Goal: Task Accomplishment & Management: Manage account settings

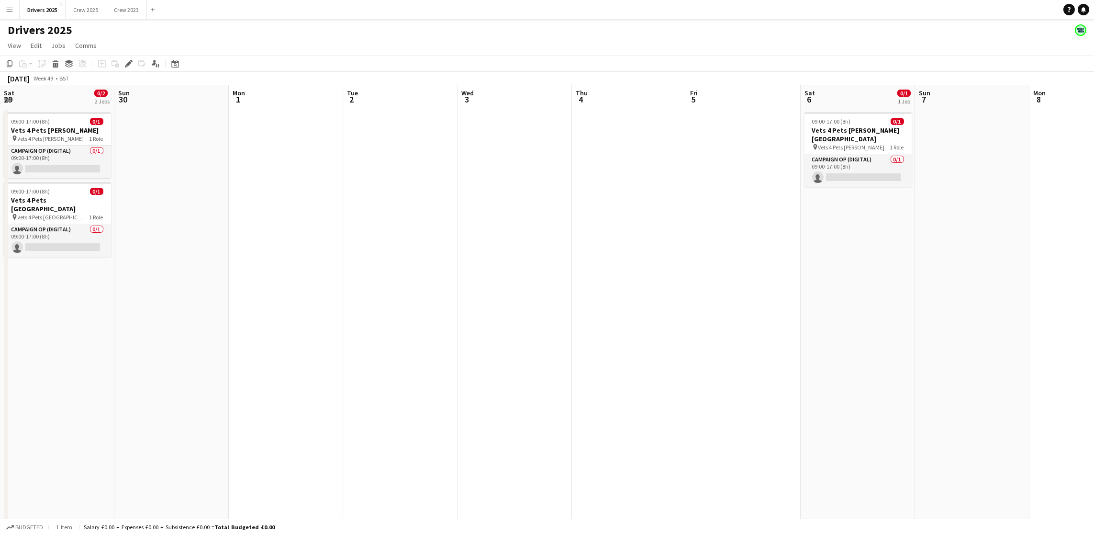
scroll to position [0, 324]
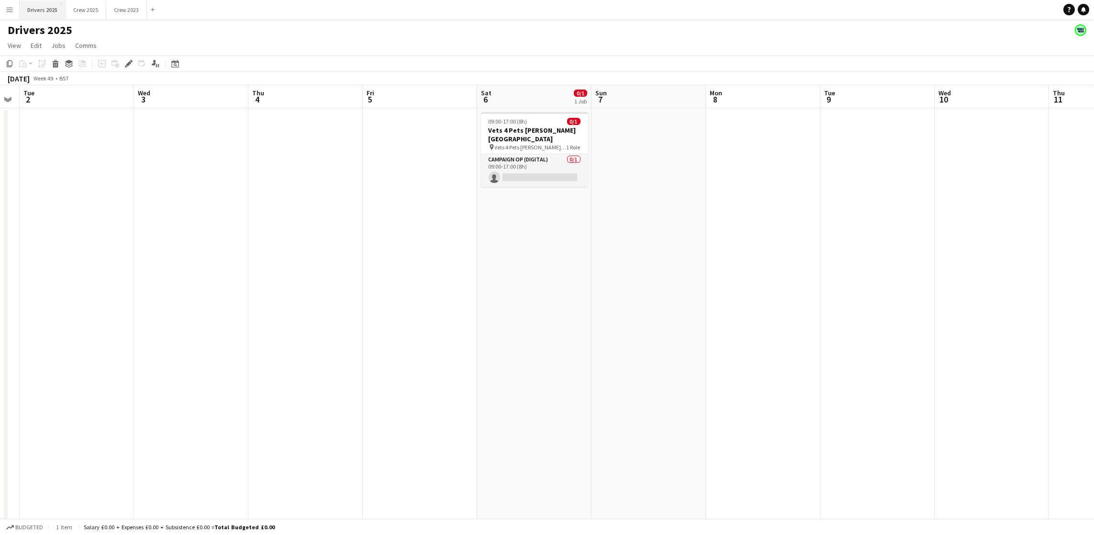
click at [54, 8] on button "Drivers 2025 Close" at bounding box center [43, 9] width 46 height 19
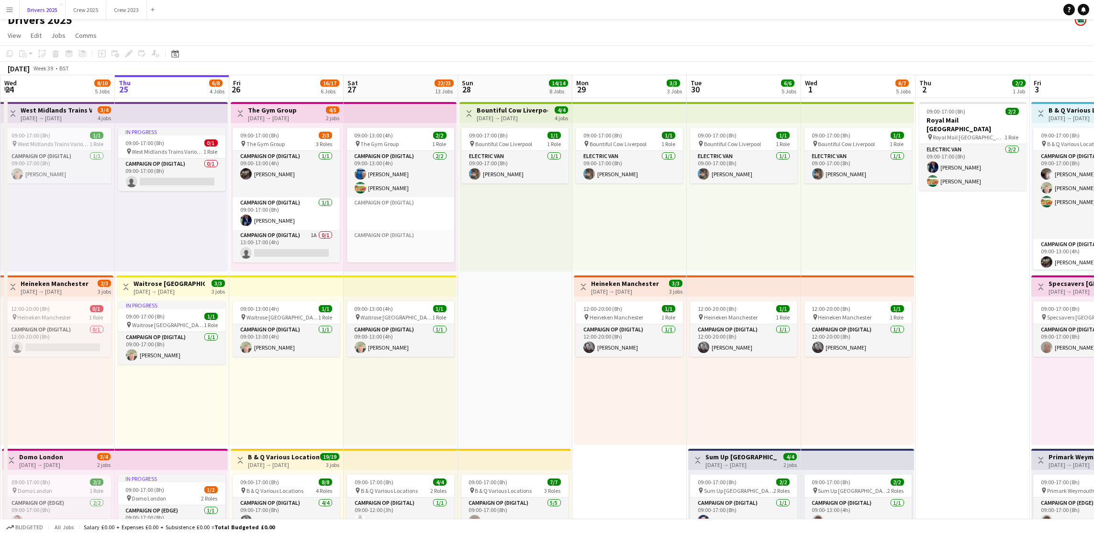
scroll to position [0, 0]
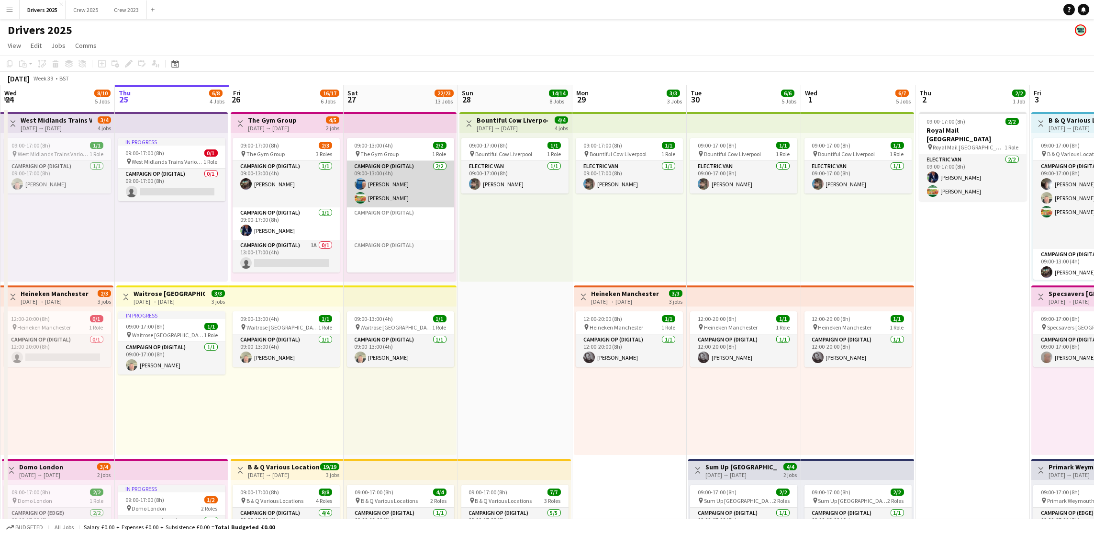
click at [377, 197] on app-card-role "Campaign Op (Digital) [DATE] 09:00-13:00 (4h) [PERSON_NAME] [PERSON_NAME]" at bounding box center [400, 184] width 107 height 46
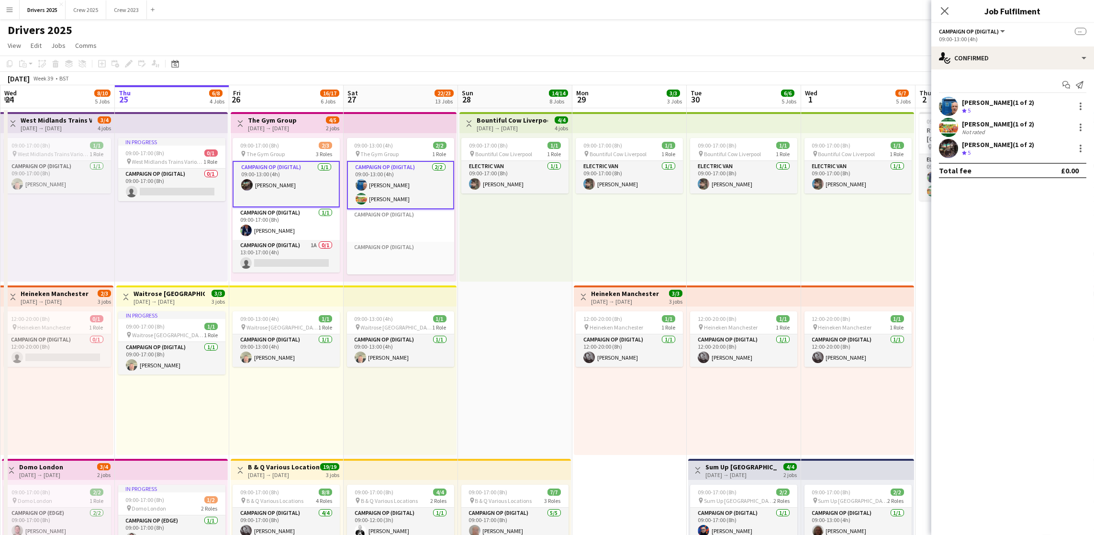
click at [377, 197] on app-card-role "Campaign Op (Digital) [DATE] 09:00-13:00 (4h) [PERSON_NAME] [PERSON_NAME]" at bounding box center [400, 185] width 107 height 48
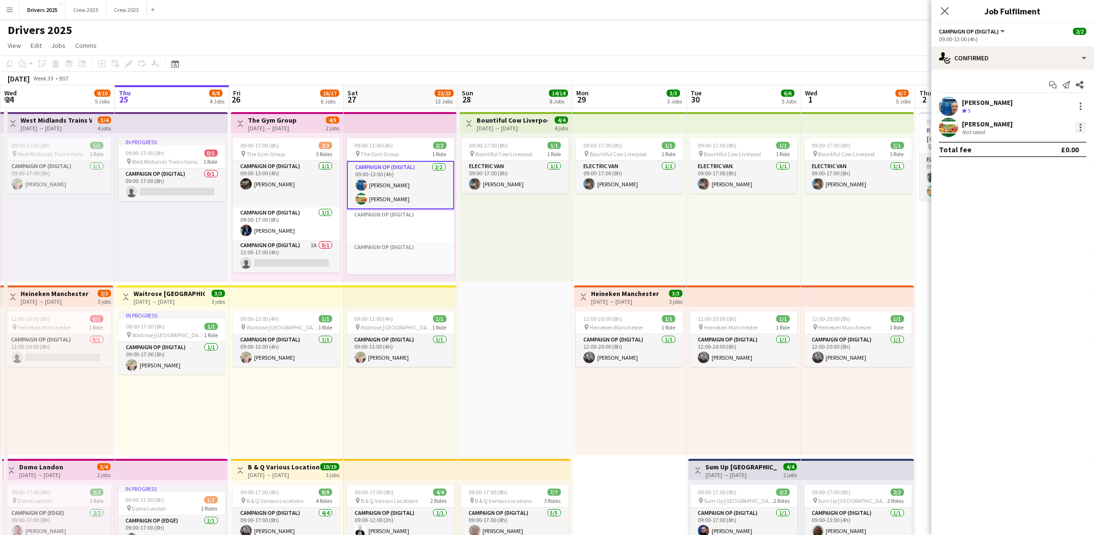
click at [1081, 131] on div at bounding box center [1080, 127] width 11 height 11
click at [1057, 217] on span "Remove" at bounding box center [1049, 214] width 59 height 9
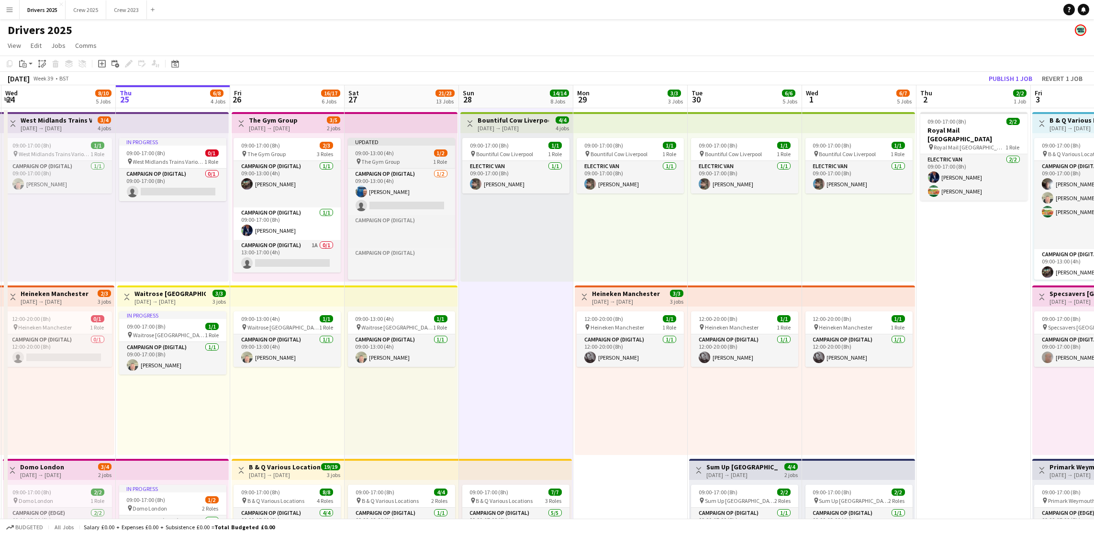
scroll to position [0, 0]
click at [388, 256] on app-card-role-placeholder "Campaign Op (Digital) Click to add Role" at bounding box center [401, 263] width 107 height 33
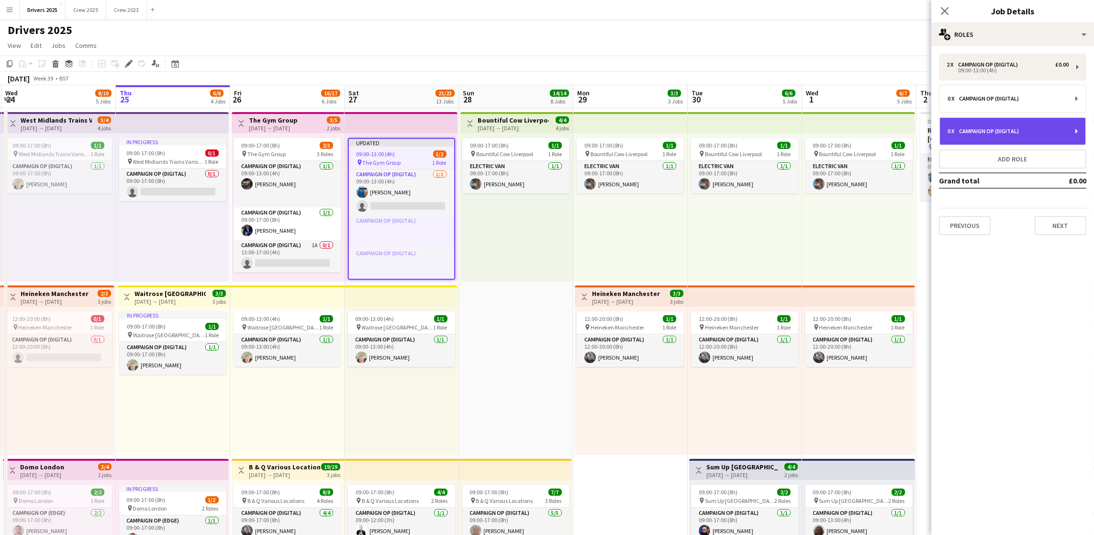
click at [1014, 121] on div "0 x Campaign Op (Digital)" at bounding box center [1013, 131] width 146 height 27
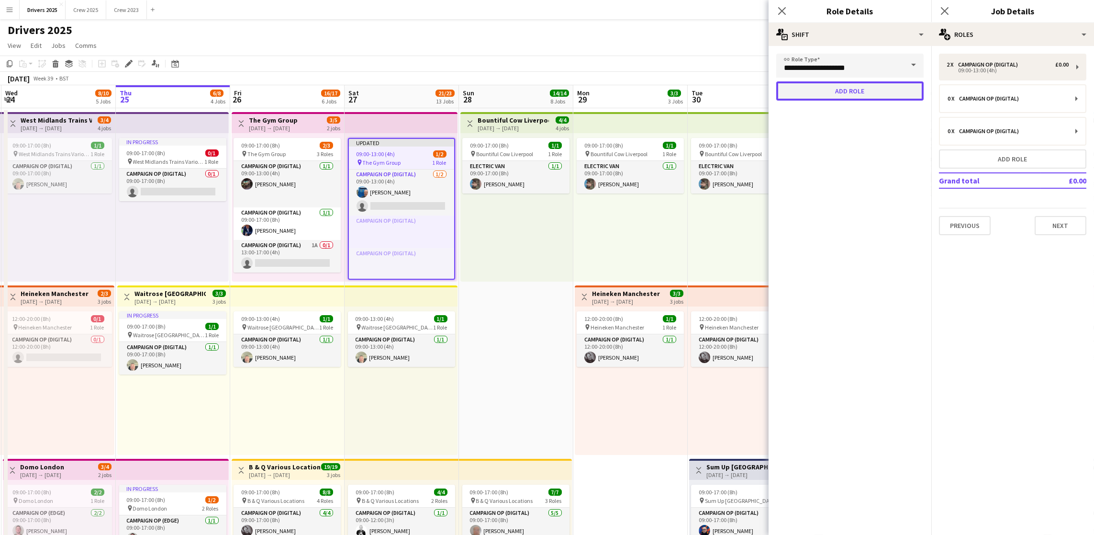
click at [875, 89] on button "Add role" at bounding box center [850, 90] width 147 height 19
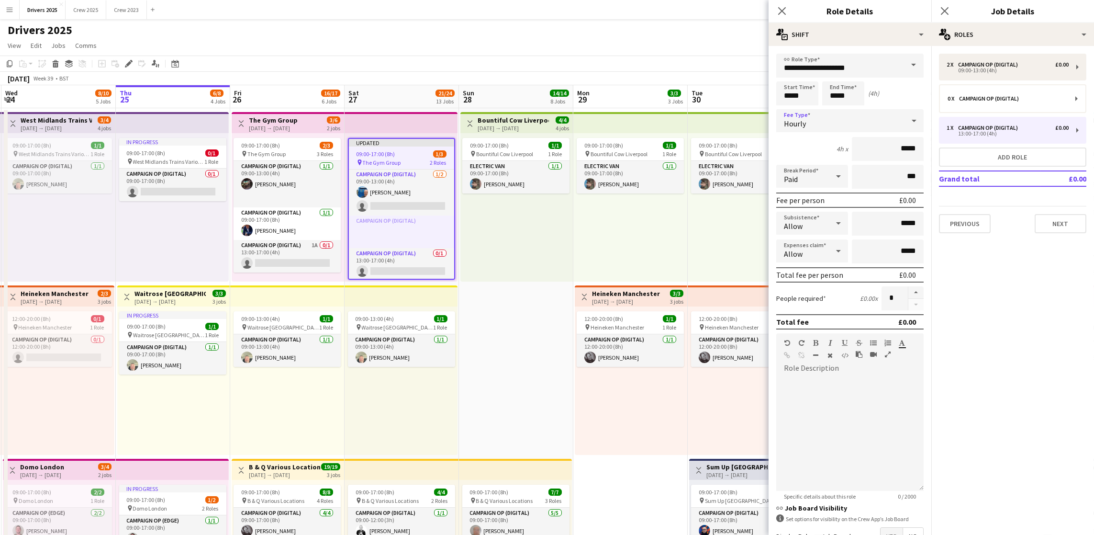
click at [824, 126] on div "Hourly" at bounding box center [841, 120] width 128 height 23
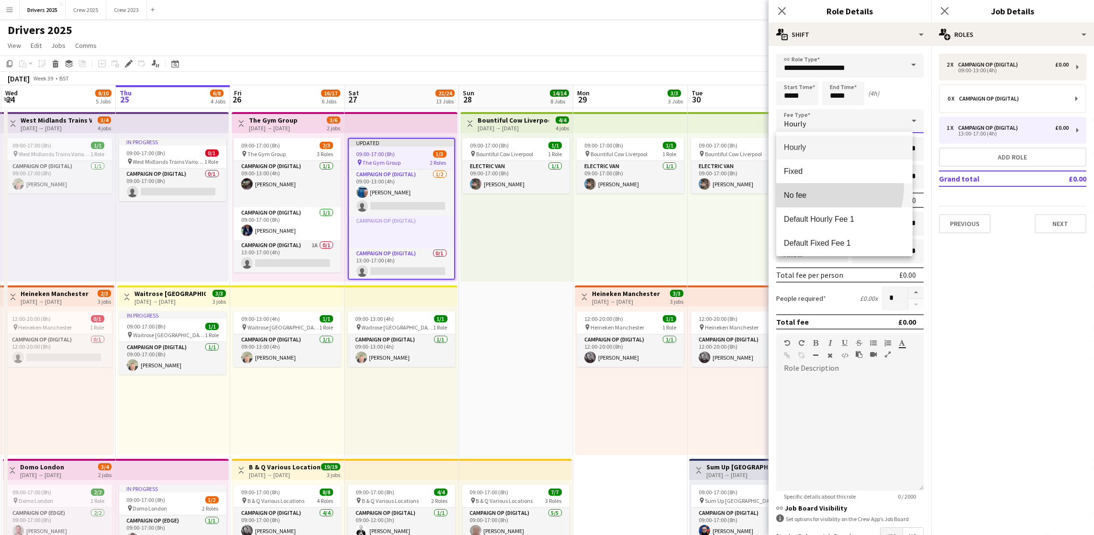
click at [814, 186] on mat-option "No fee" at bounding box center [845, 195] width 136 height 24
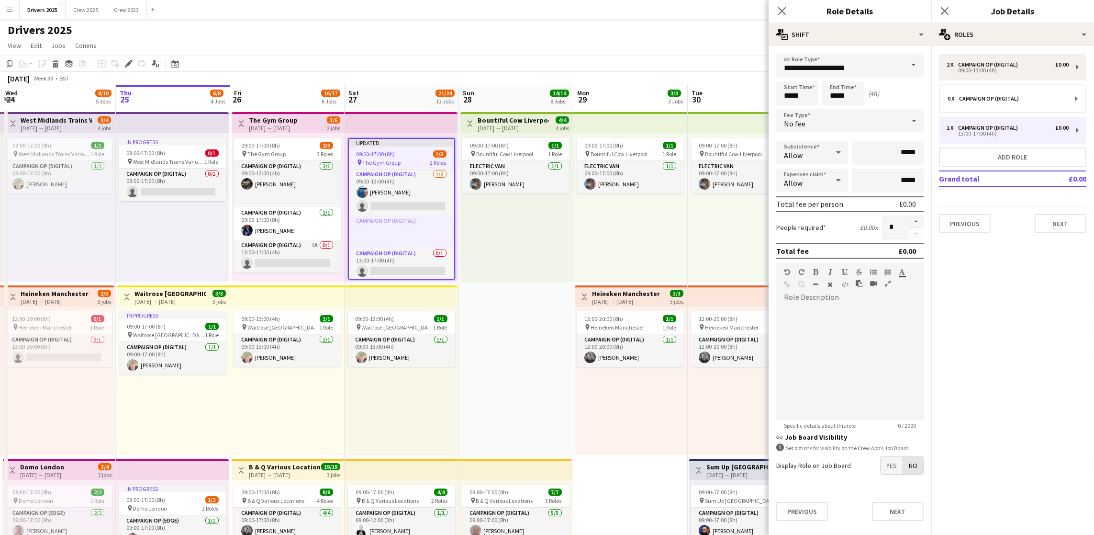
click at [923, 458] on span "No" at bounding box center [913, 465] width 20 height 17
click at [578, 405] on div "12:00-20:00 (8h) 1/1 pin Heineken Manchester 1 Role Campaign Op (Digital) [DATE…" at bounding box center [631, 380] width 113 height 148
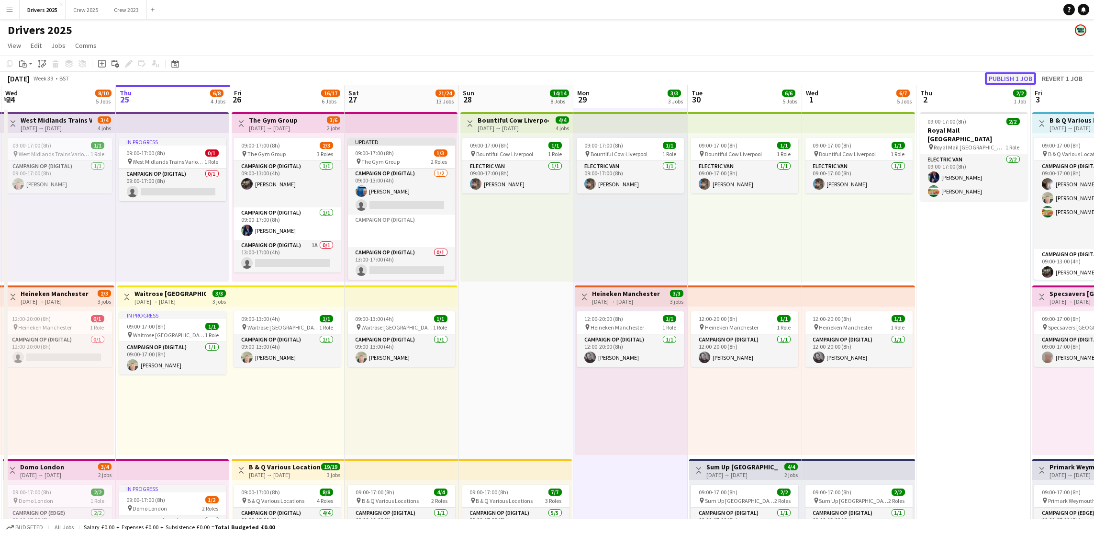
click at [1002, 80] on button "Publish 1 job" at bounding box center [1010, 78] width 51 height 12
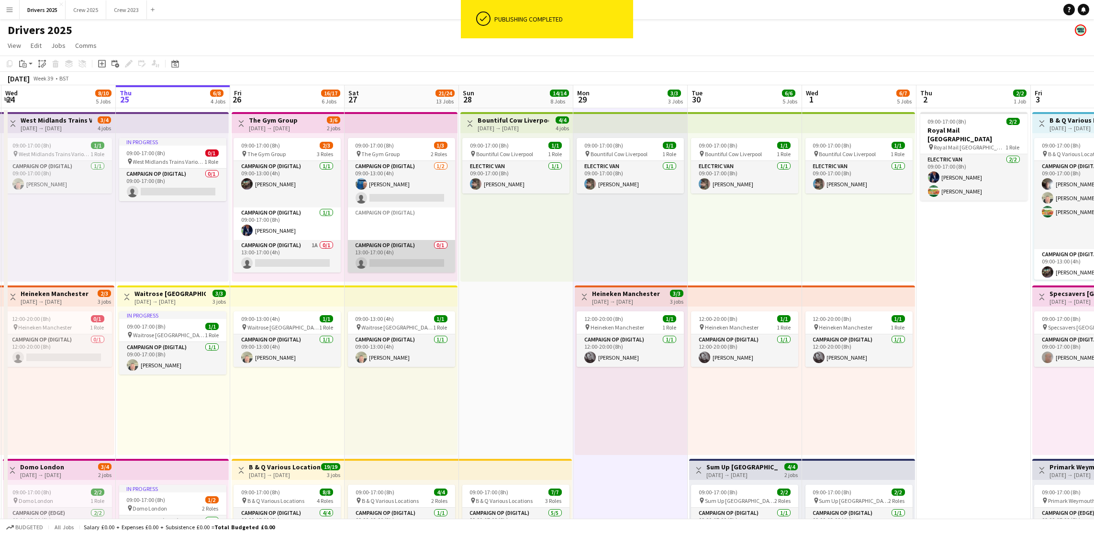
click at [395, 265] on app-card-role "Campaign Op (Digital) 0/1 13:00-17:00 (4h) single-neutral-actions" at bounding box center [401, 256] width 107 height 33
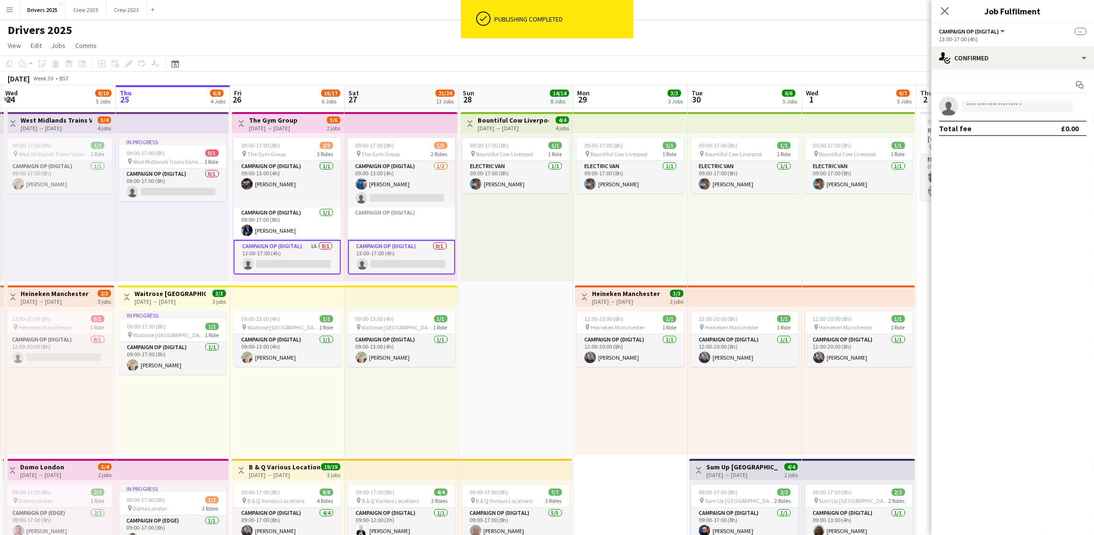
click at [395, 261] on app-card-role "Campaign Op (Digital) 0/1 13:00-17:00 (4h) single-neutral-actions" at bounding box center [401, 257] width 107 height 34
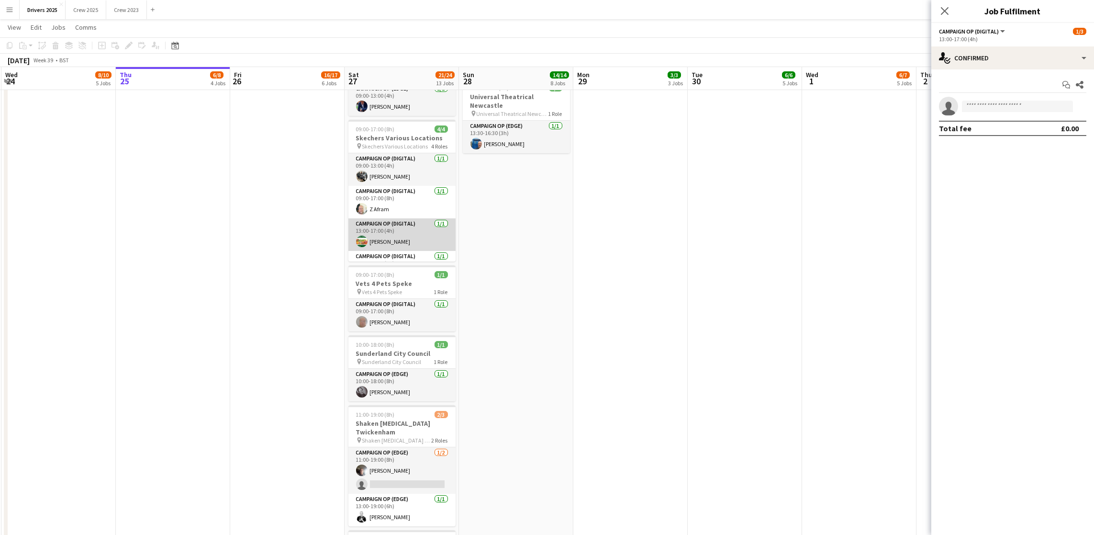
click at [420, 235] on app-card-role "Campaign Op (Digital) [DATE] 13:00-17:00 (4h) [PERSON_NAME]" at bounding box center [402, 234] width 107 height 33
click at [1084, 105] on div at bounding box center [1080, 106] width 11 height 11
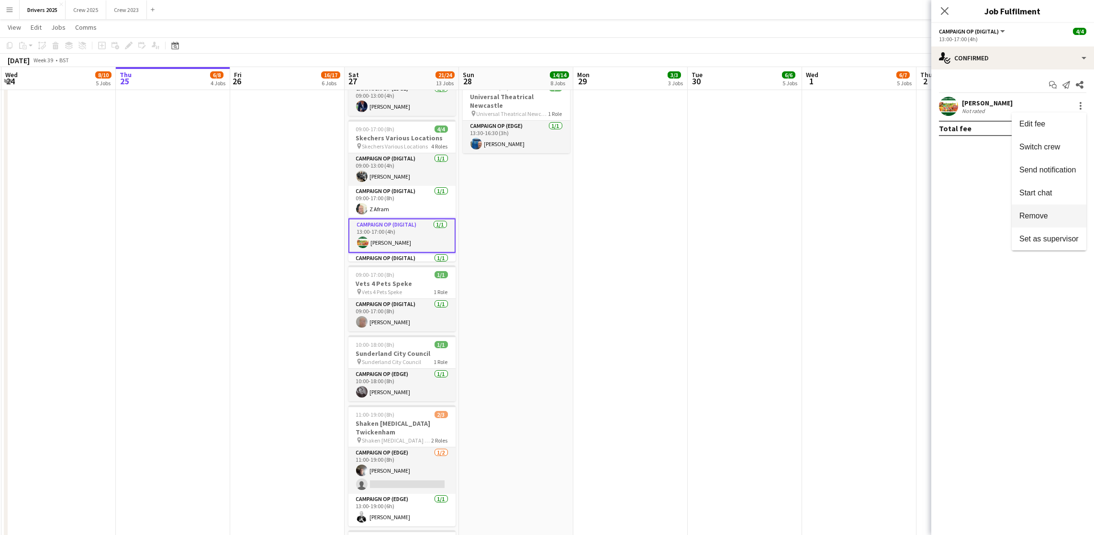
click at [1065, 211] on button "Remove" at bounding box center [1049, 215] width 75 height 23
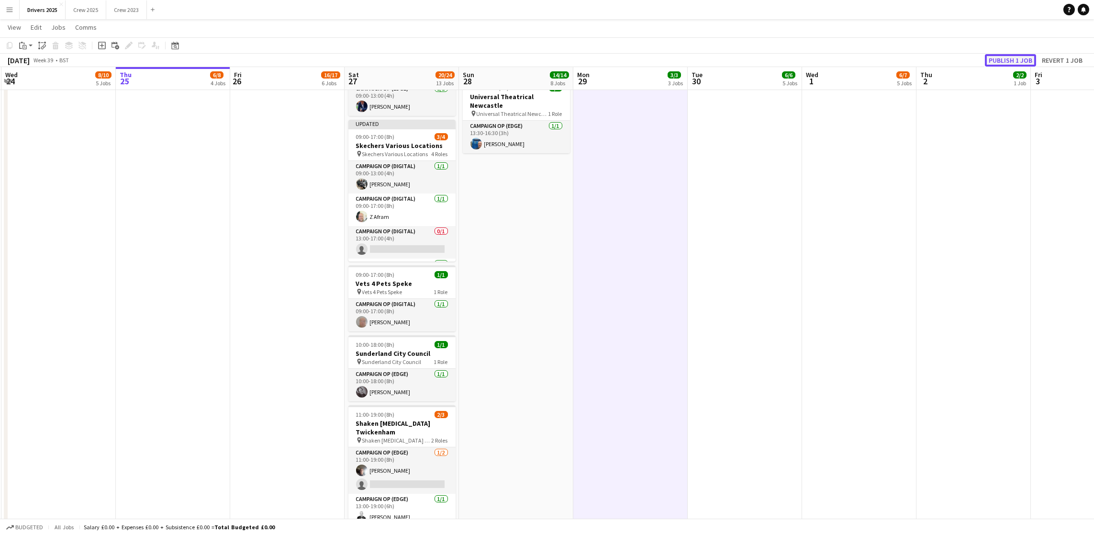
click at [1008, 60] on button "Publish 1 job" at bounding box center [1010, 60] width 51 height 12
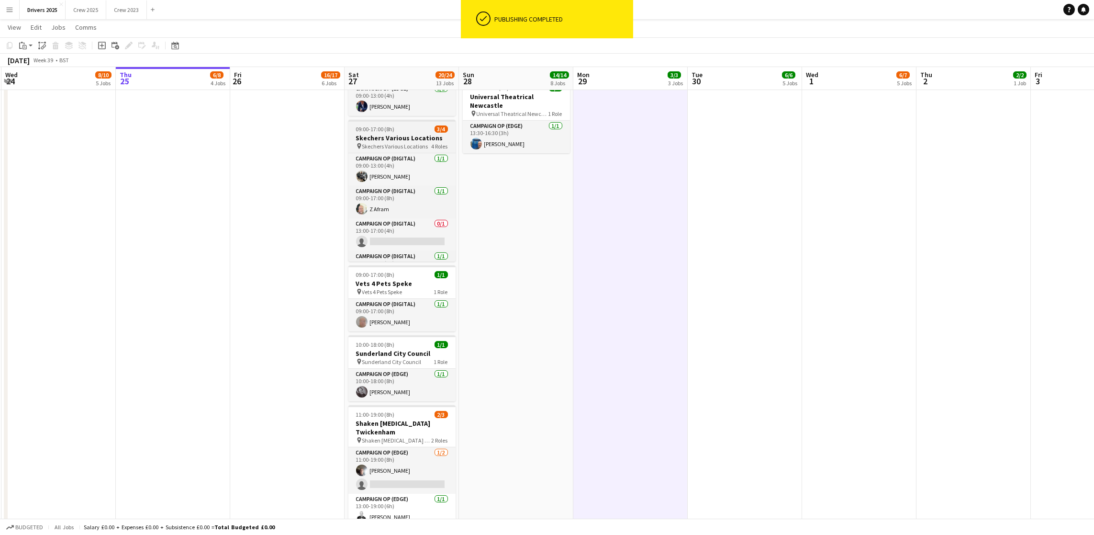
click at [384, 134] on h3 "Skechers Various Locations" at bounding box center [402, 138] width 107 height 9
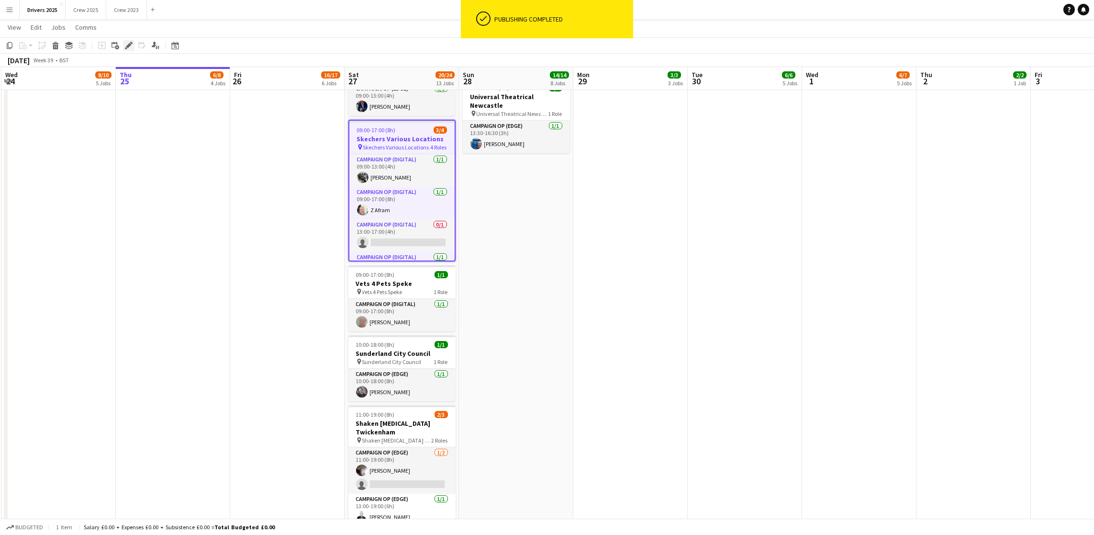
click at [125, 44] on icon "Edit" at bounding box center [129, 46] width 8 height 8
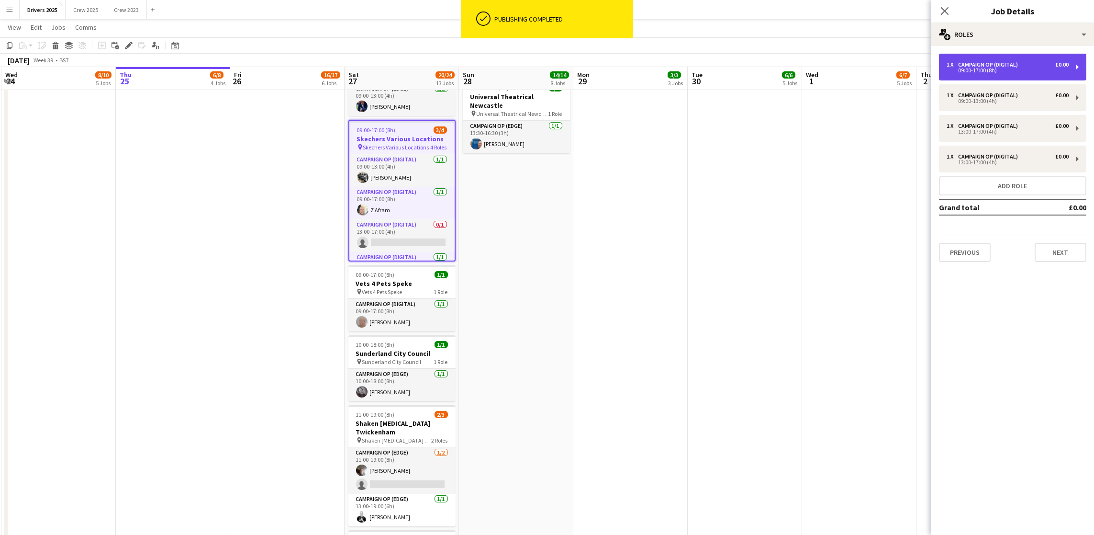
click at [1019, 71] on div "09:00-17:00 (8h)" at bounding box center [1008, 70] width 122 height 5
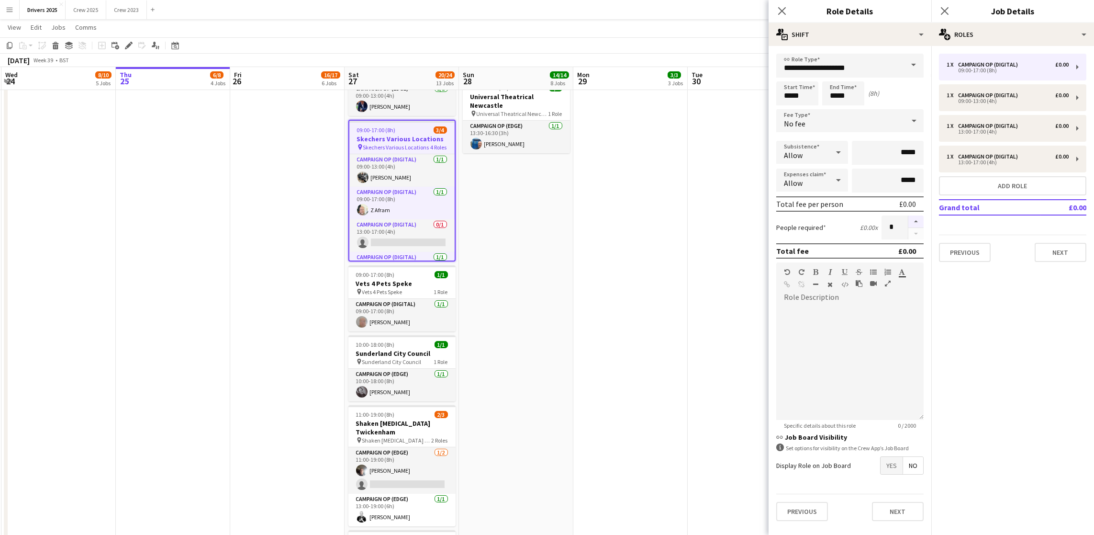
click at [920, 222] on button "button" at bounding box center [916, 221] width 15 height 12
type input "*"
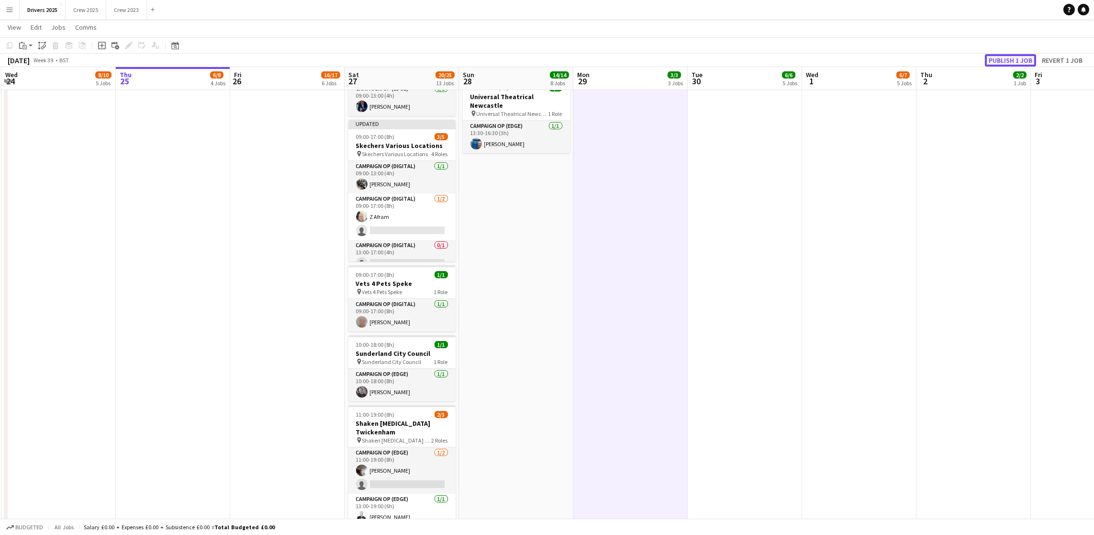
click at [1006, 59] on button "Publish 1 job" at bounding box center [1010, 60] width 51 height 12
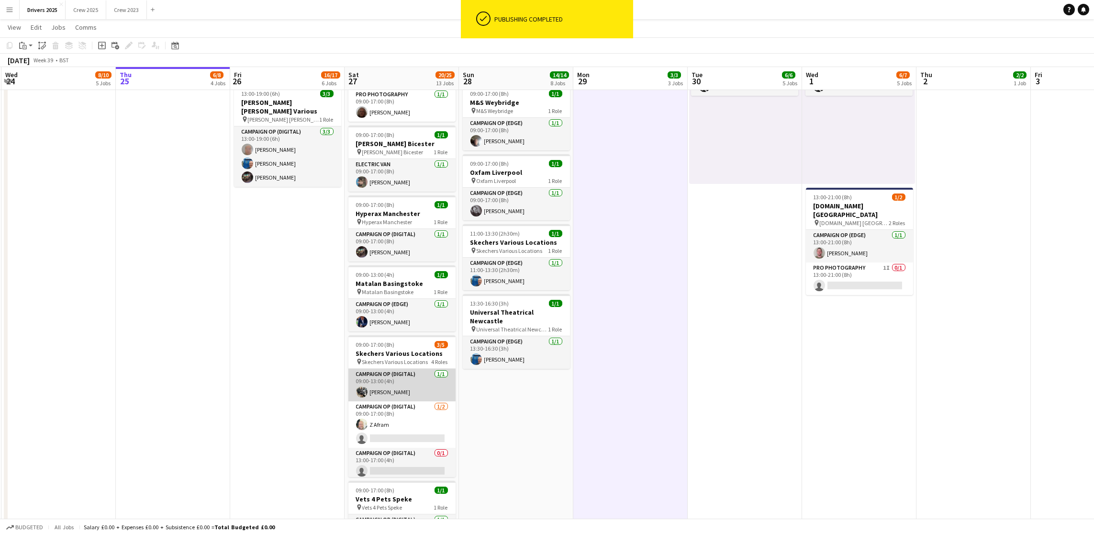
click at [392, 376] on app-card-role "Campaign Op (Digital) [DATE] 09:00-13:00 (4h) [PERSON_NAME]" at bounding box center [402, 385] width 107 height 33
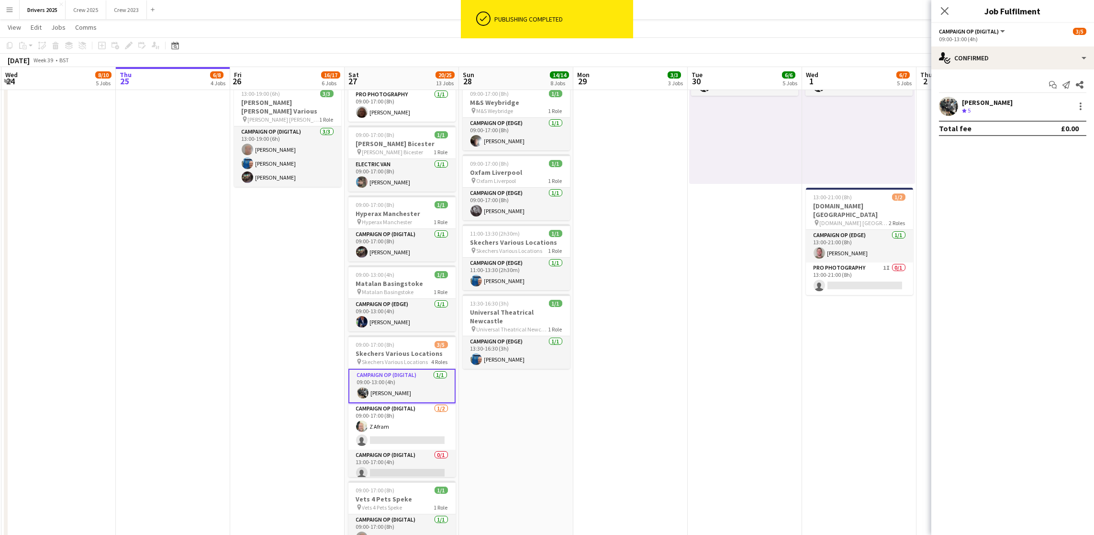
click at [561, 386] on app-date-cell "Toggle View Bountiful Cow Liverpool [DATE] → [DATE] 4/4 4 jobs 09:00-17:00 (8h)…" at bounding box center [516, 85] width 114 height 1536
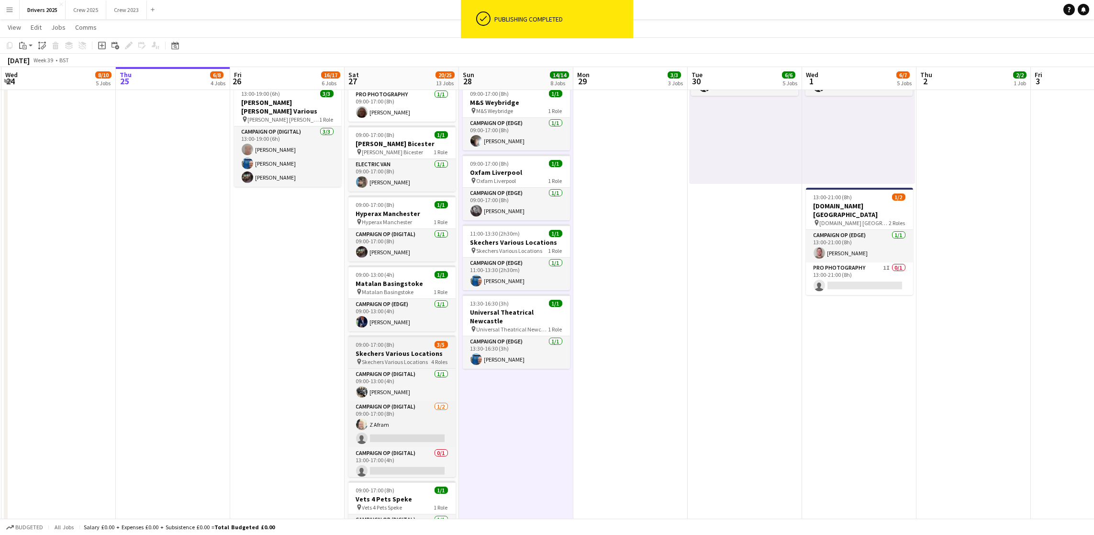
click at [397, 350] on h3 "Skechers Various Locations" at bounding box center [402, 353] width 107 height 9
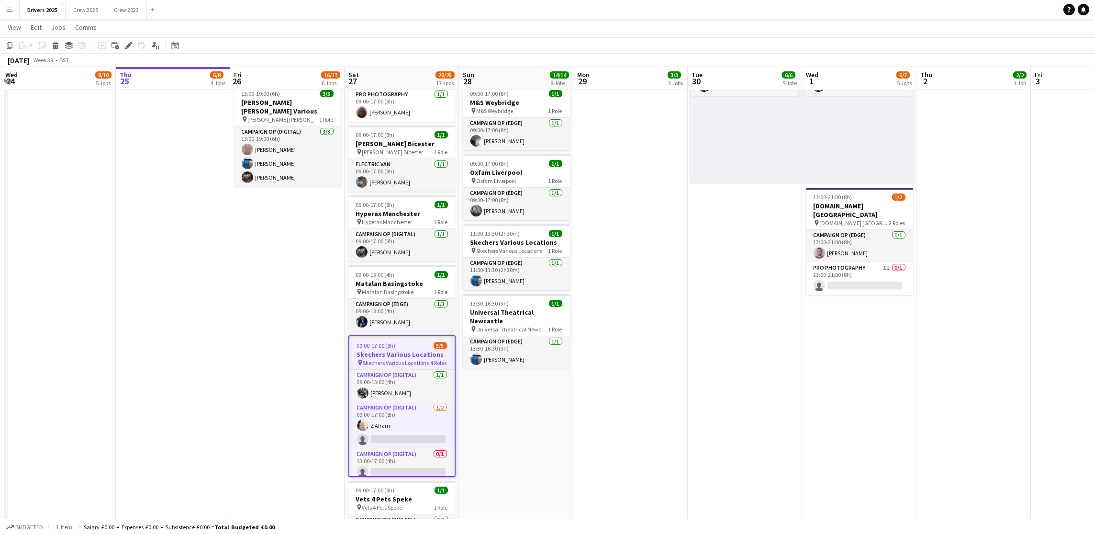
click at [127, 47] on icon "Edit" at bounding box center [129, 46] width 8 height 8
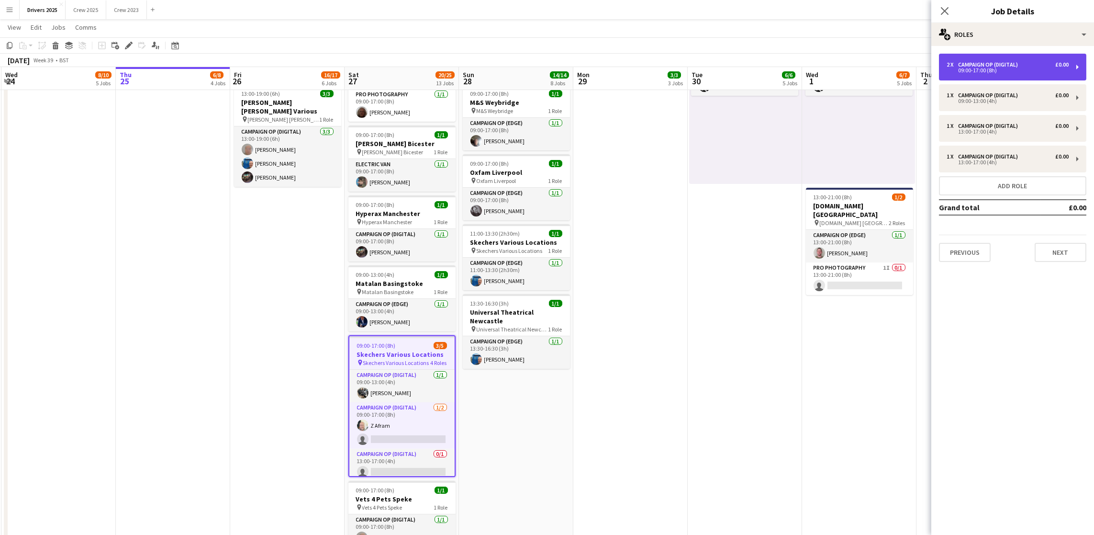
drag, startPoint x: 1006, startPoint y: 68, endPoint x: 985, endPoint y: 72, distance: 20.9
click at [1006, 68] on div "09:00-17:00 (8h)" at bounding box center [1008, 70] width 122 height 5
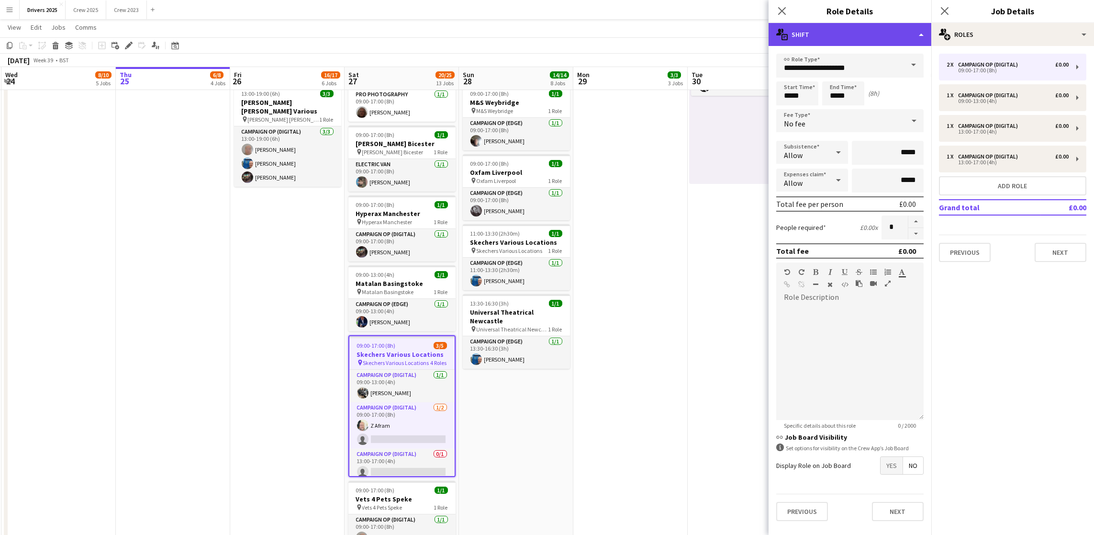
click at [917, 36] on div "multiple-actions-text Shift" at bounding box center [850, 34] width 163 height 23
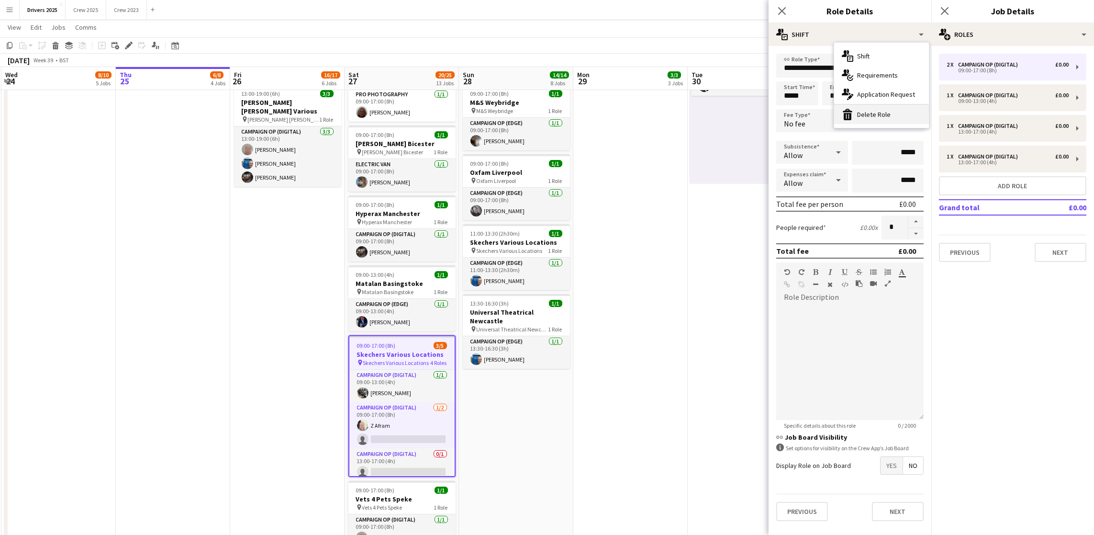
click at [878, 114] on div "bin-2 Delete Role" at bounding box center [881, 114] width 95 height 19
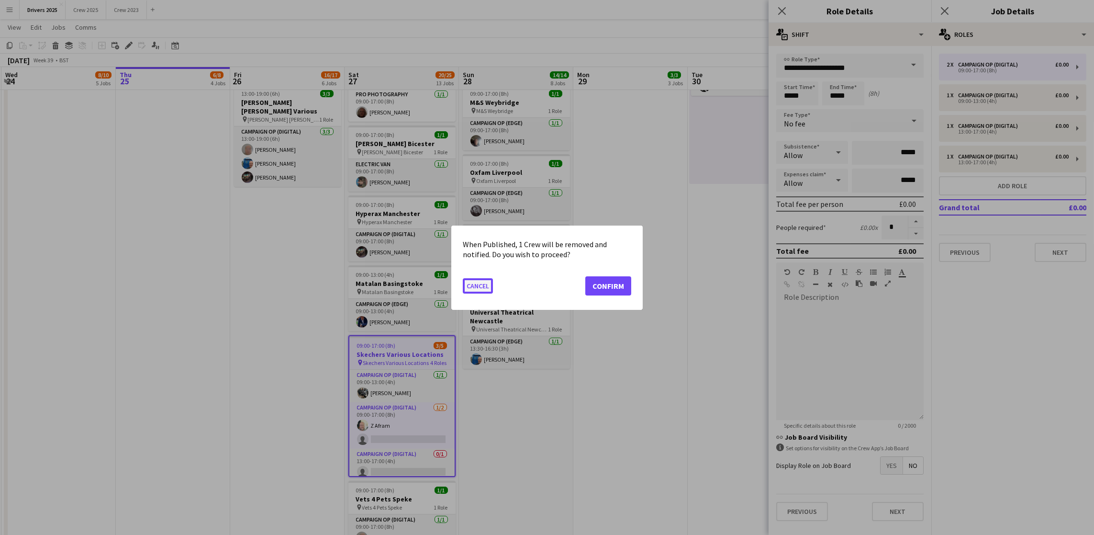
click at [476, 287] on button "Cancel" at bounding box center [478, 285] width 30 height 15
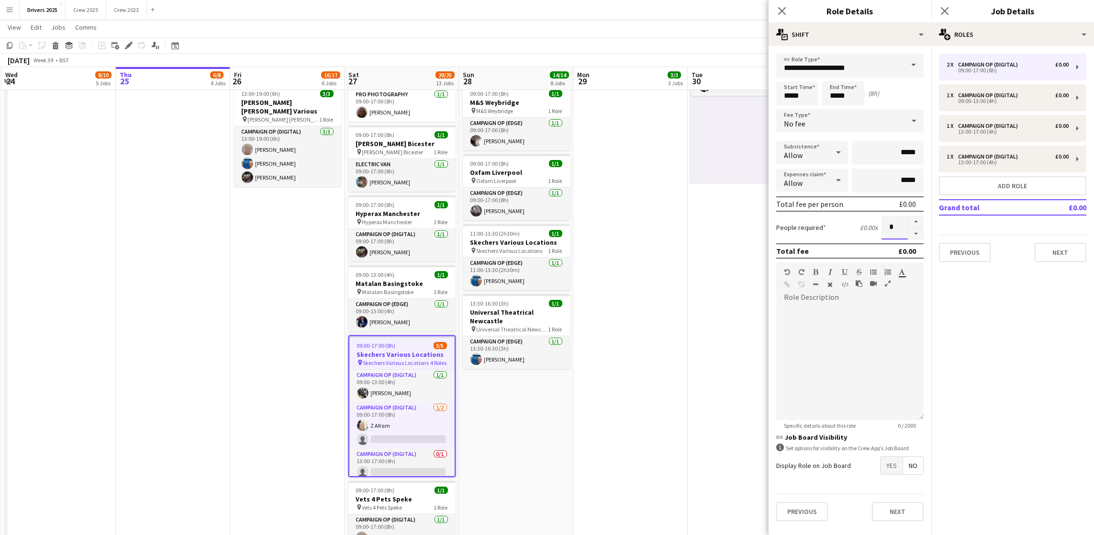
click at [906, 236] on input "*" at bounding box center [895, 227] width 26 height 24
click at [915, 231] on button "button" at bounding box center [916, 234] width 15 height 12
type input "*"
click at [1001, 90] on div "1 x Campaign Op (Digital) £0.00 09:00-13:00 (4h)" at bounding box center [1012, 97] width 147 height 27
type input "*****"
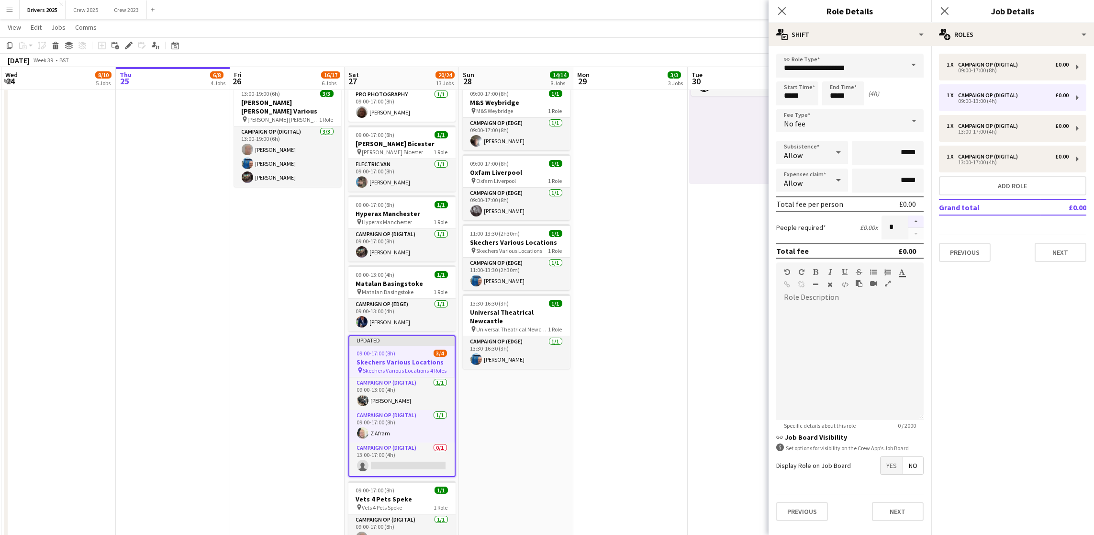
click at [912, 219] on button "button" at bounding box center [916, 221] width 15 height 12
type input "*"
click at [457, 411] on app-date-cell "09:00-17:00 (8h) 1/3 pin The Gym Group 2 Roles Campaign Op (Digital) [DATE] 09:…" at bounding box center [402, 85] width 114 height 1536
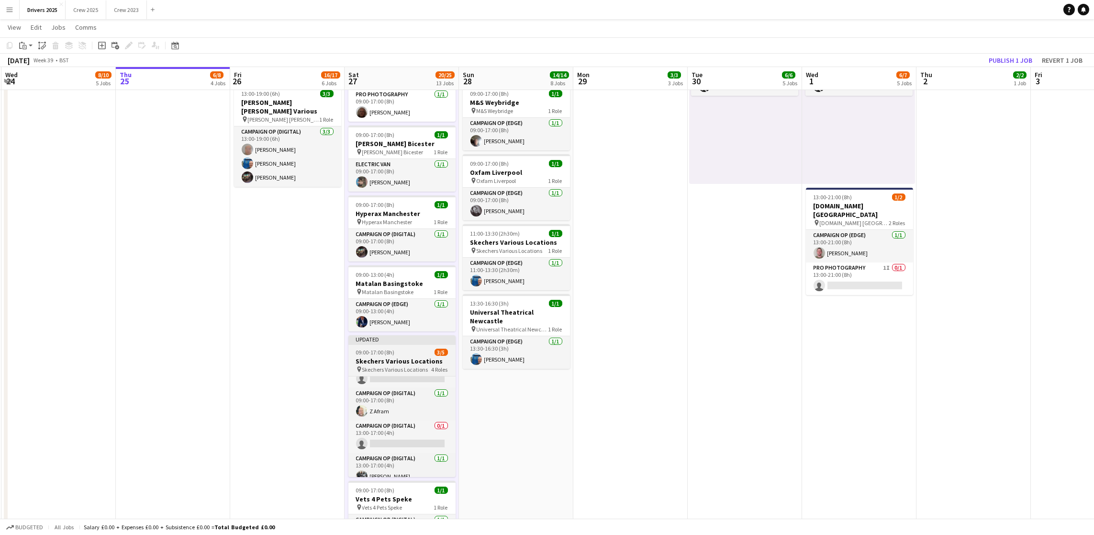
scroll to position [45, 0]
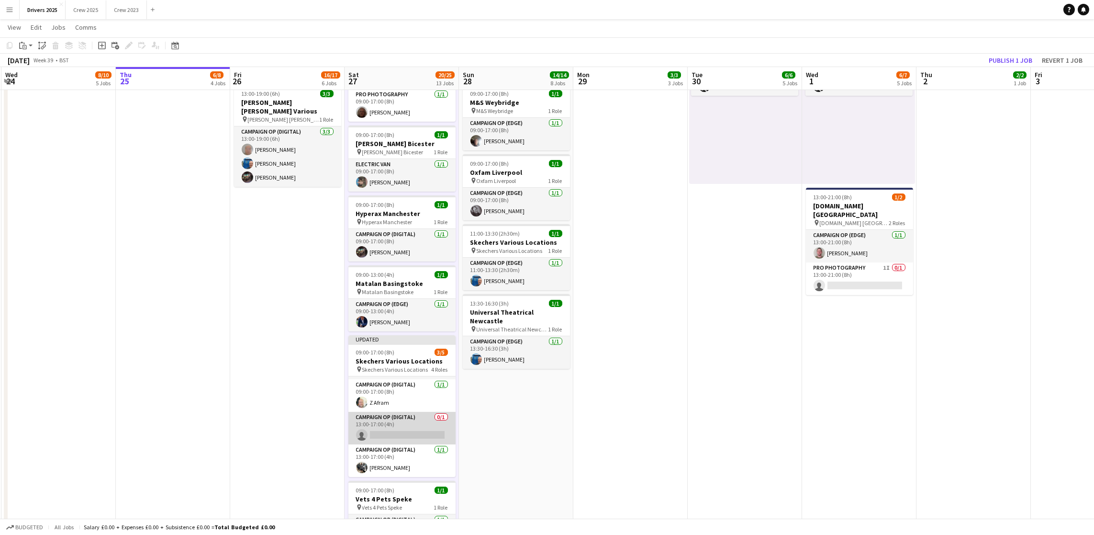
click at [389, 430] on app-card-role "Campaign Op (Digital) 0/1 13:00-17:00 (4h) single-neutral-actions" at bounding box center [402, 428] width 107 height 33
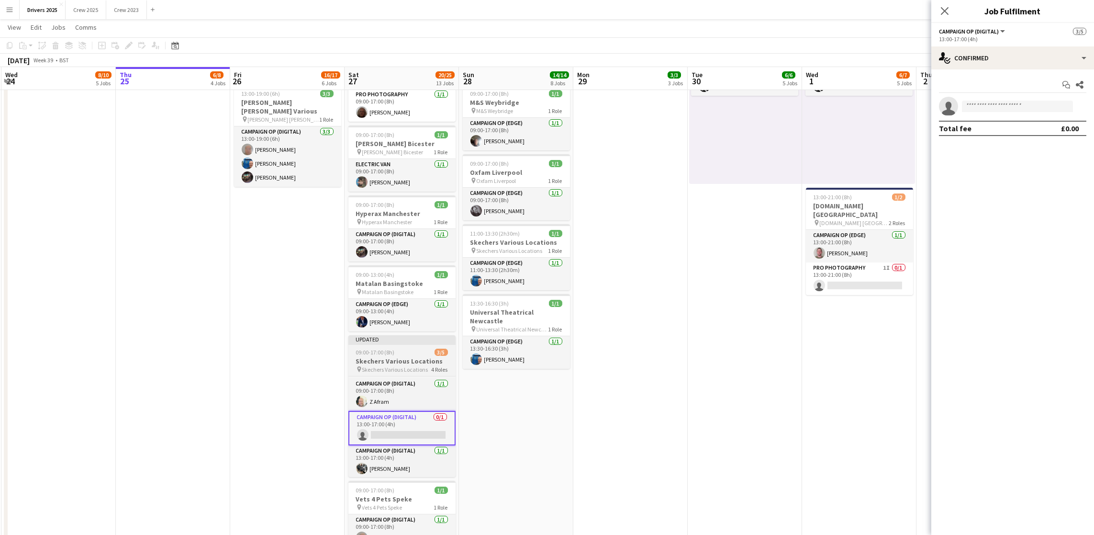
click at [391, 349] on span "09:00-17:00 (8h)" at bounding box center [375, 352] width 39 height 7
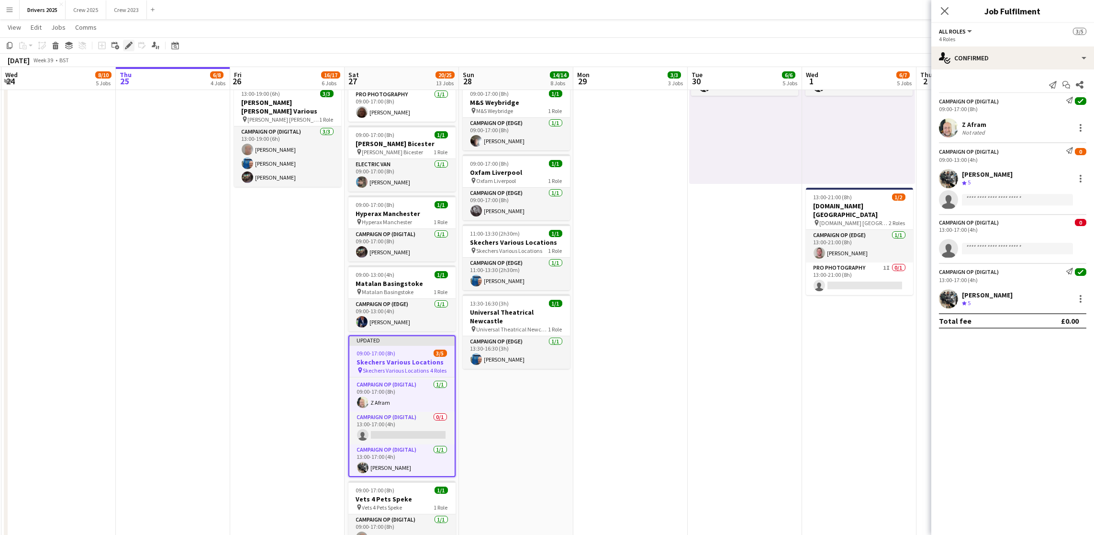
click at [125, 42] on icon "Edit" at bounding box center [129, 46] width 8 height 8
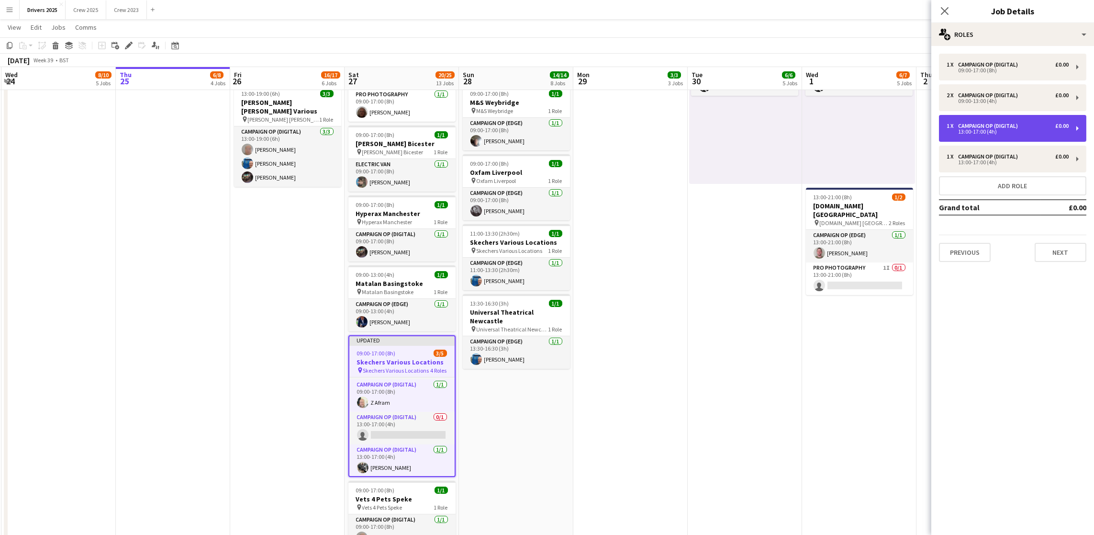
click at [993, 130] on div "13:00-17:00 (4h)" at bounding box center [1008, 131] width 122 height 5
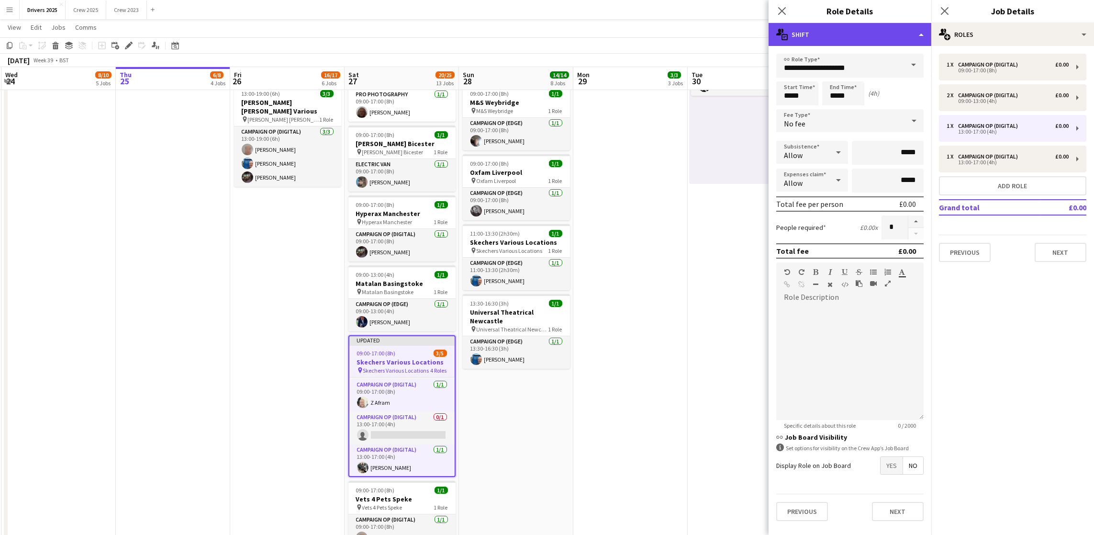
click at [920, 33] on div "multiple-actions-text Shift" at bounding box center [850, 34] width 163 height 23
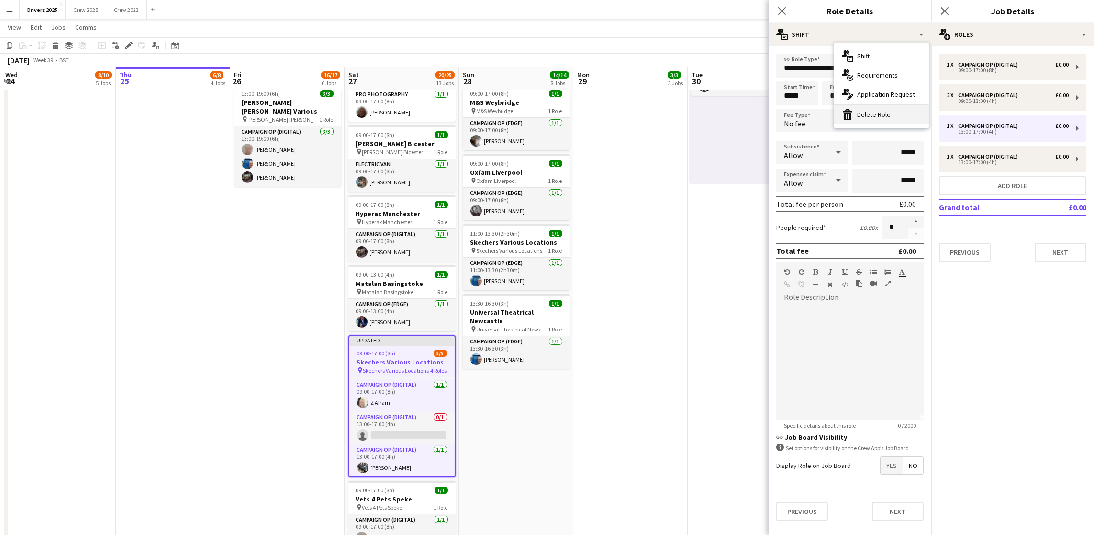
click at [875, 119] on div "bin-2 Delete Role" at bounding box center [881, 114] width 95 height 19
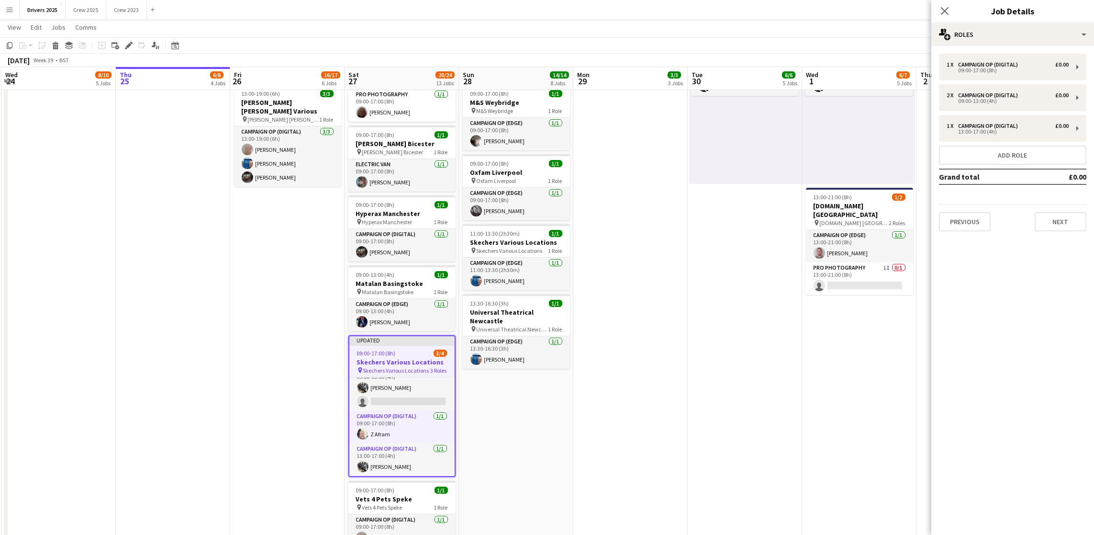
click at [661, 264] on app-date-cell "09:00-17:00 (8h) 1/1 pin Bountiful Cow Liverpool 1 Role Electric Van [DATE] 09:…" at bounding box center [631, 85] width 114 height 1536
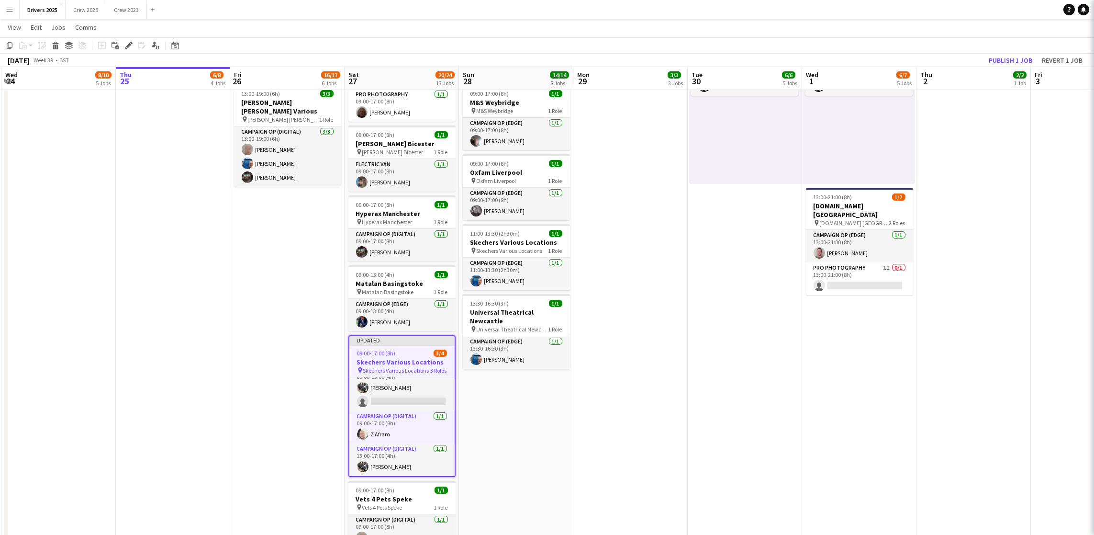
scroll to position [12, 0]
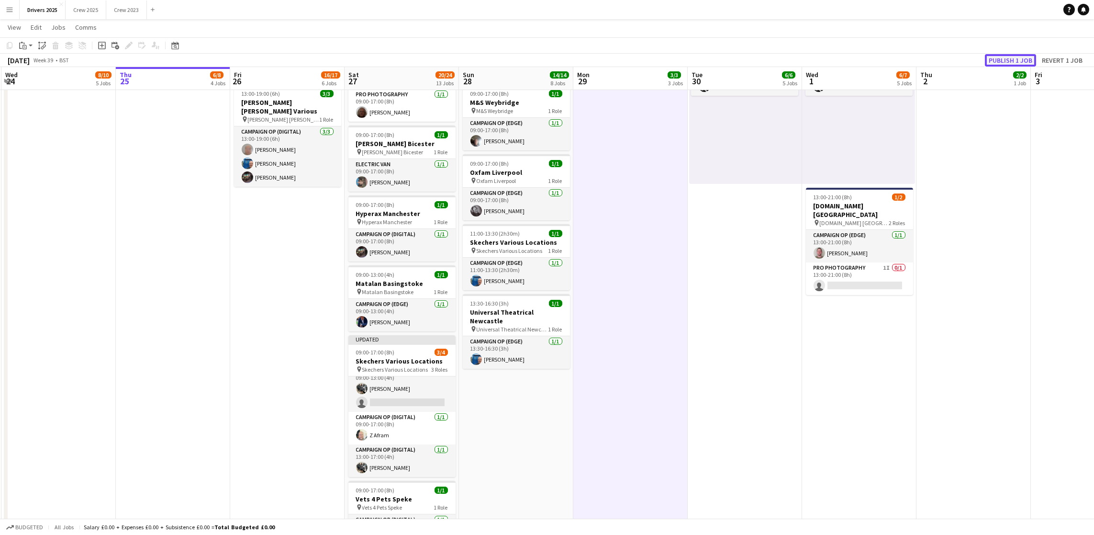
click at [1011, 65] on button "Publish 1 job" at bounding box center [1010, 60] width 51 height 12
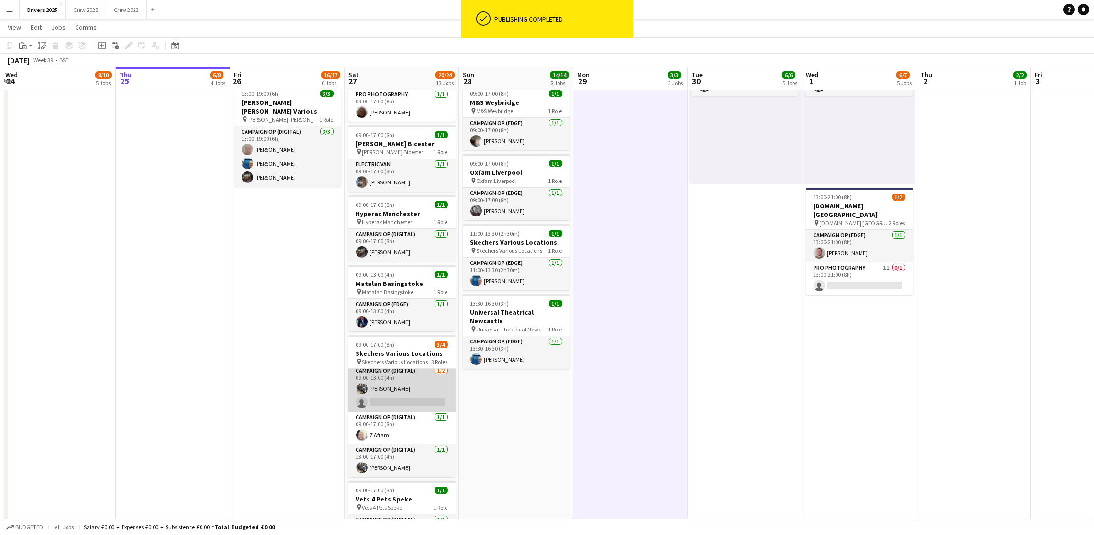
click at [397, 396] on app-card-role "Campaign Op (Digital) [DATE] 09:00-13:00 (4h) [PERSON_NAME] single-neutral-acti…" at bounding box center [402, 388] width 107 height 46
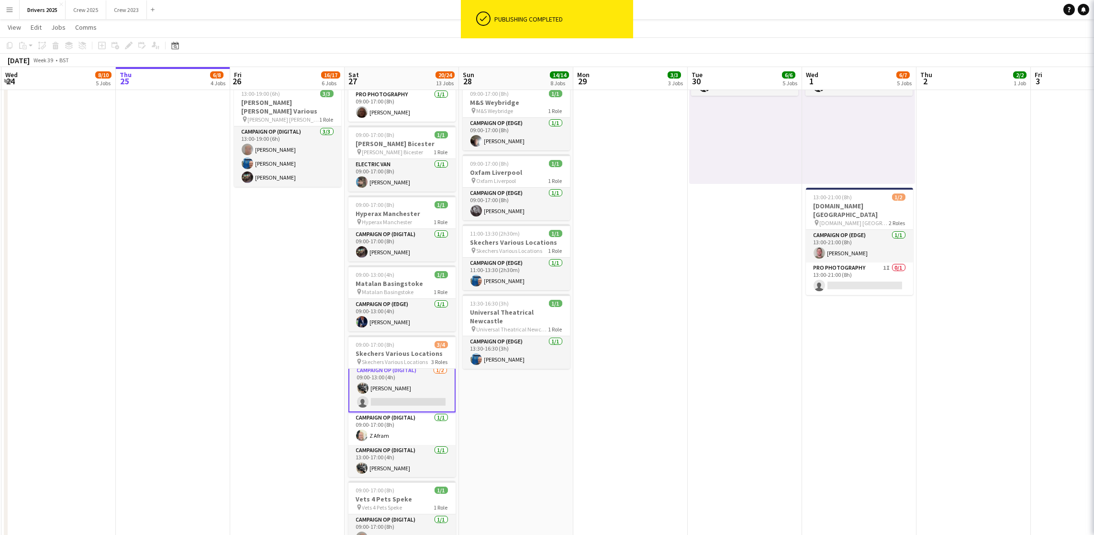
scroll to position [5, 0]
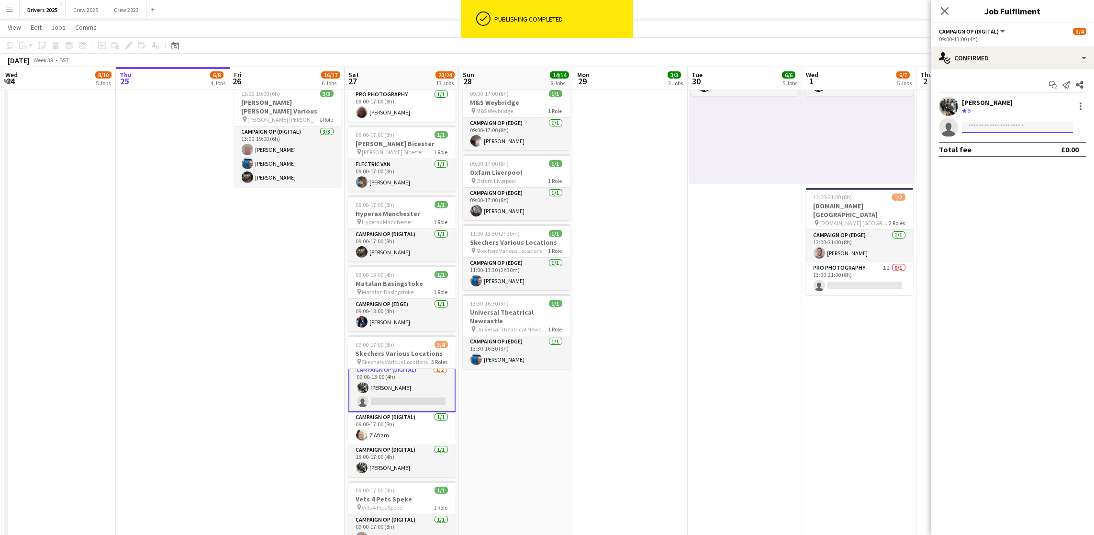
click at [986, 124] on input at bounding box center [1017, 127] width 111 height 11
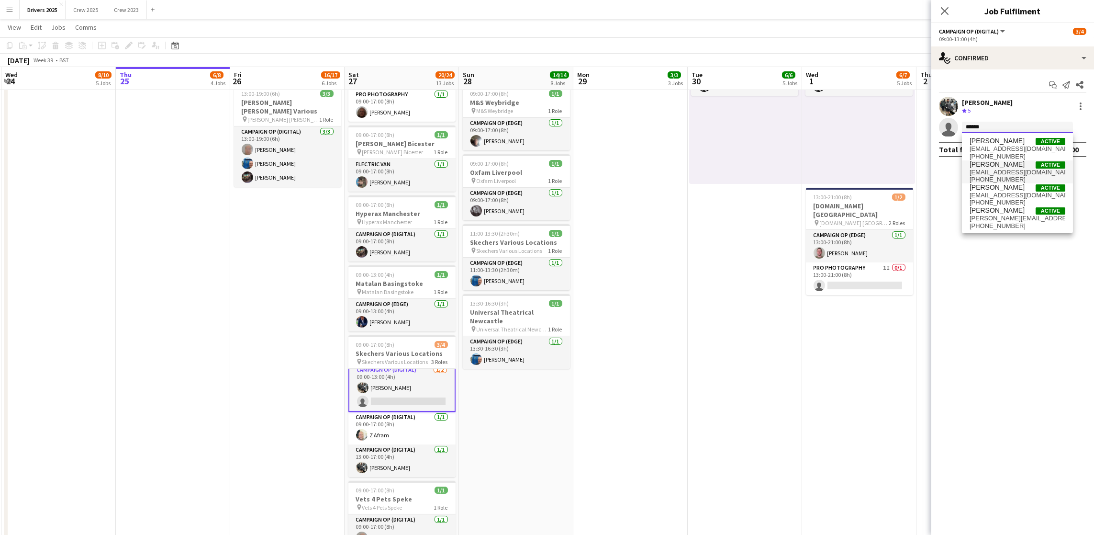
type input "******"
click at [993, 166] on span "[PERSON_NAME]" at bounding box center [997, 164] width 55 height 8
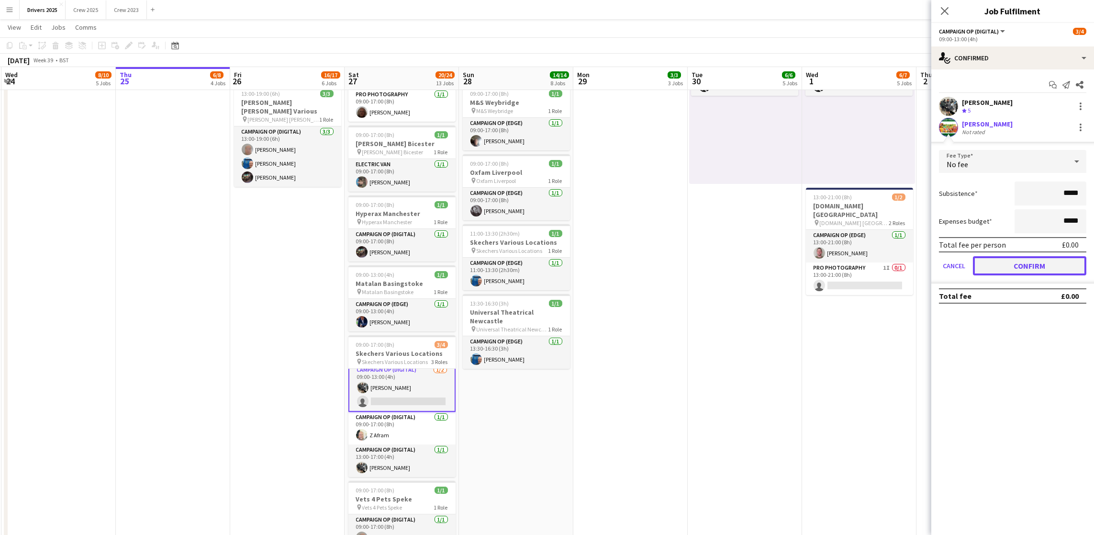
click at [1020, 264] on button "Confirm" at bounding box center [1029, 265] width 113 height 19
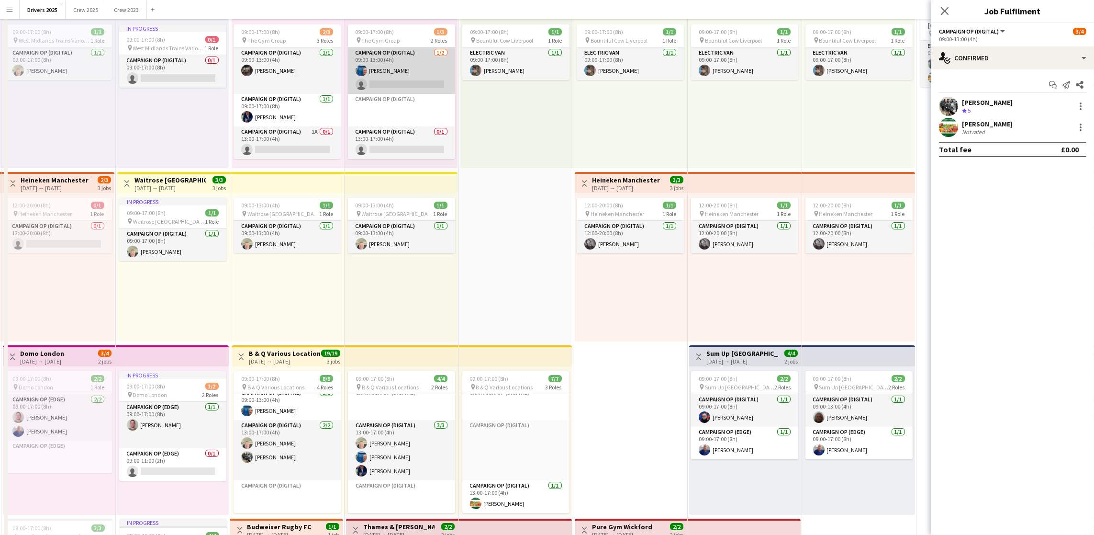
scroll to position [0, 0]
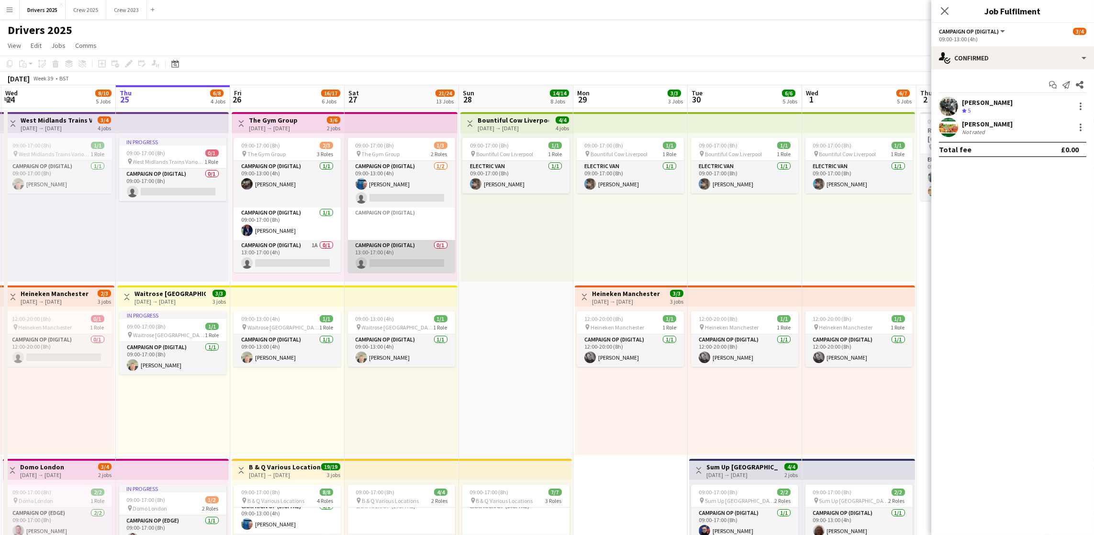
click at [398, 261] on app-card-role "Campaign Op (Digital) 0/1 13:00-17:00 (4h) single-neutral-actions" at bounding box center [401, 256] width 107 height 33
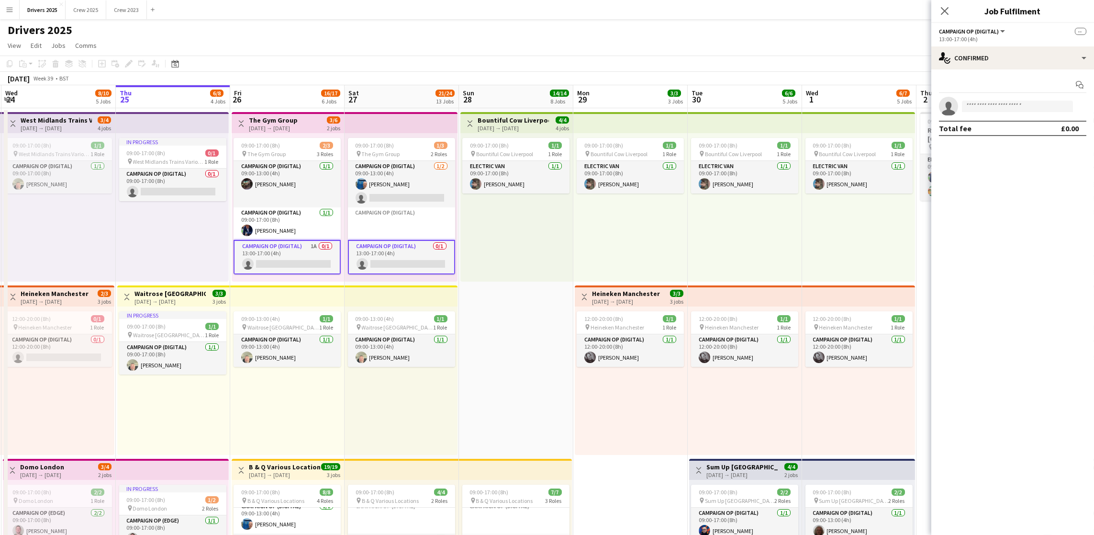
scroll to position [5, 0]
click at [397, 261] on app-card-role "Campaign Op (Digital) 0/1 13:00-17:00 (4h) single-neutral-actions" at bounding box center [401, 257] width 107 height 34
click at [996, 107] on input at bounding box center [1017, 106] width 111 height 11
type input "*****"
click at [1001, 118] on span "[PERSON_NAME]" at bounding box center [997, 120] width 55 height 8
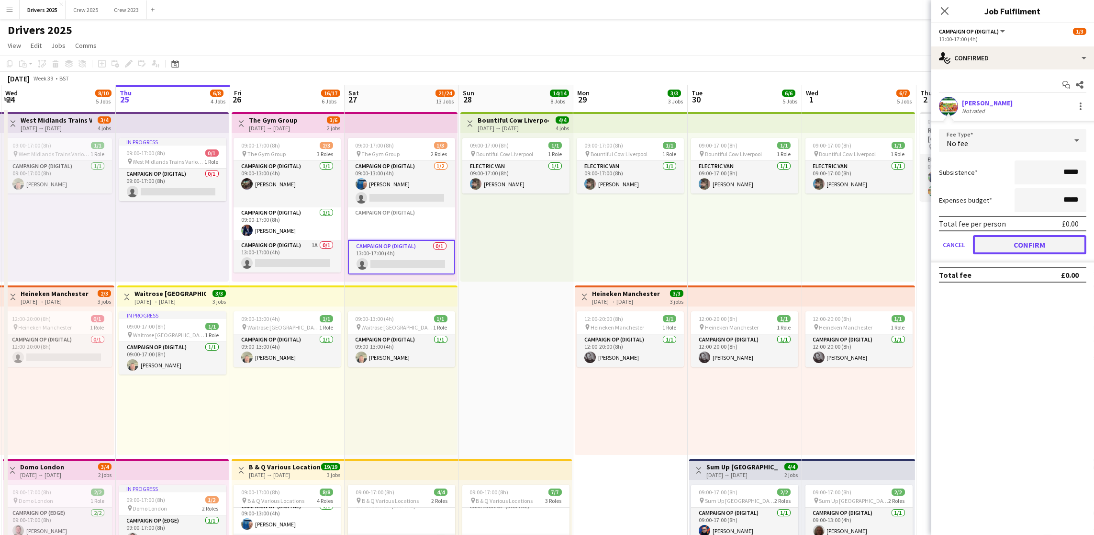
click at [1005, 247] on button "Confirm" at bounding box center [1029, 244] width 113 height 19
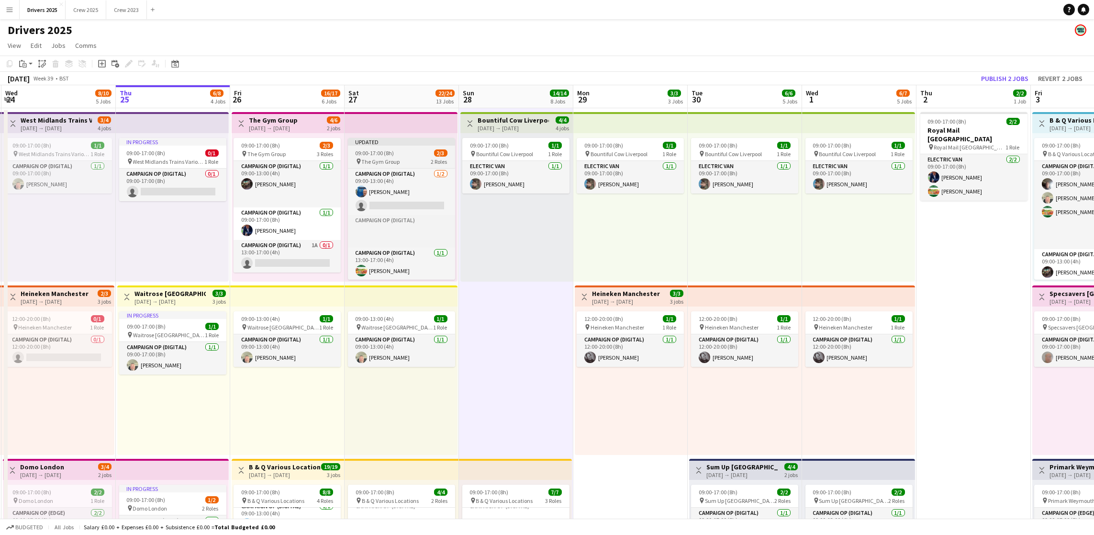
click at [380, 152] on span "09:00-17:00 (8h)" at bounding box center [375, 152] width 39 height 7
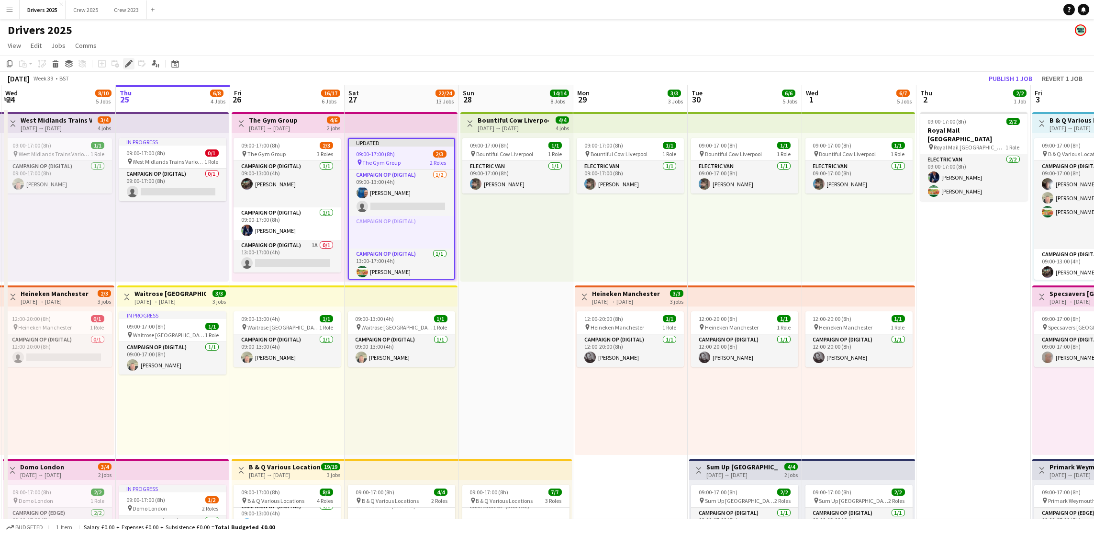
click at [126, 61] on icon "Edit" at bounding box center [129, 64] width 8 height 8
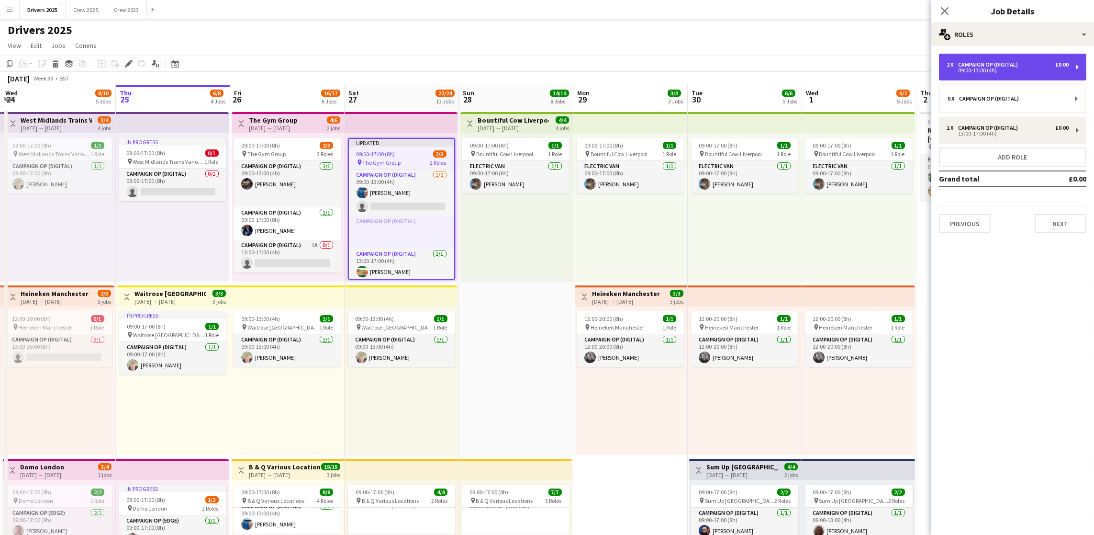
click at [1035, 70] on div "09:00-13:00 (4h)" at bounding box center [1008, 70] width 122 height 5
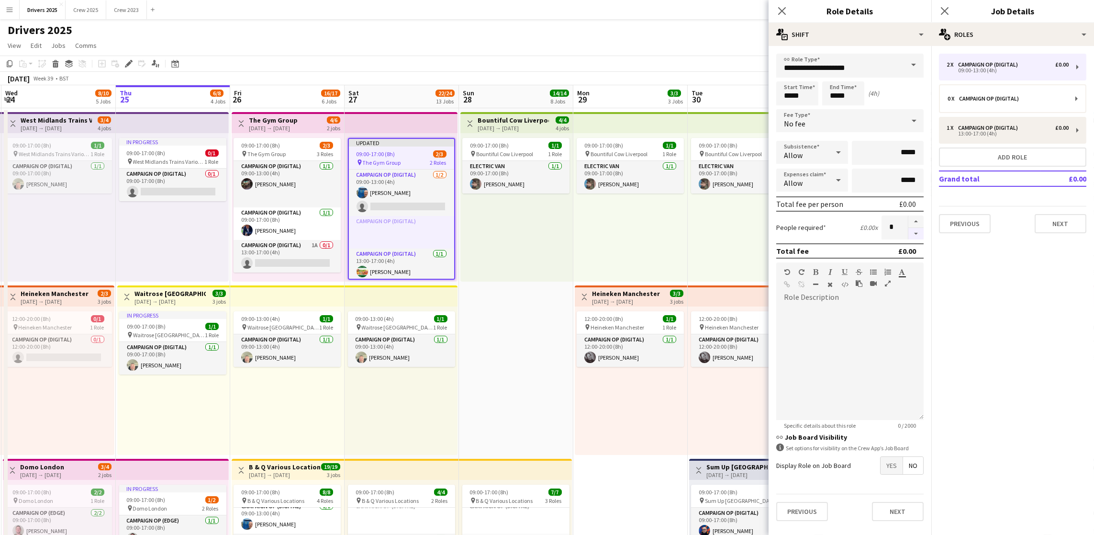
click at [915, 229] on button "button" at bounding box center [916, 234] width 15 height 12
type input "*"
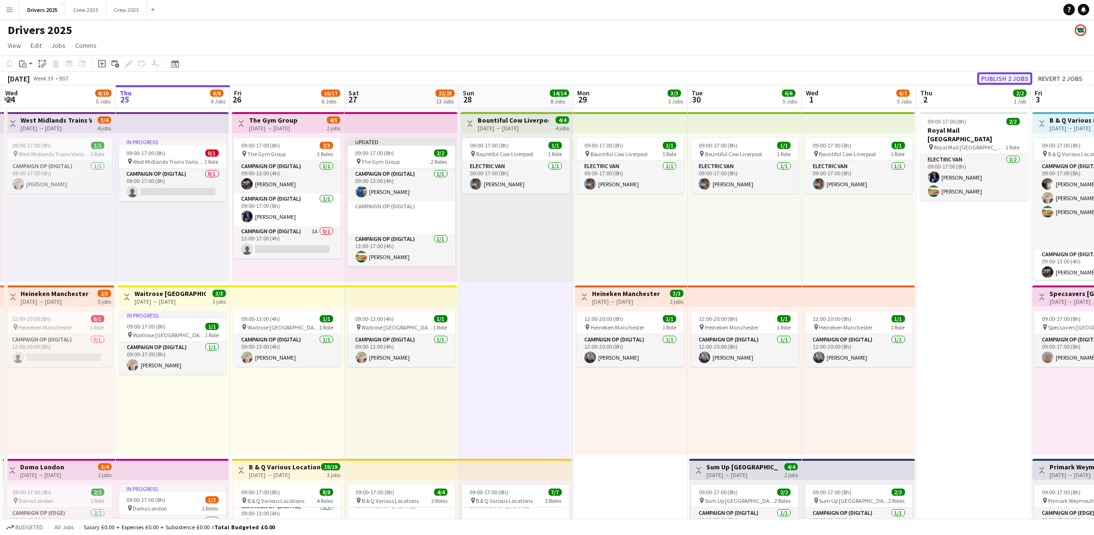
click at [1011, 77] on button "Publish 2 jobs" at bounding box center [1005, 78] width 55 height 12
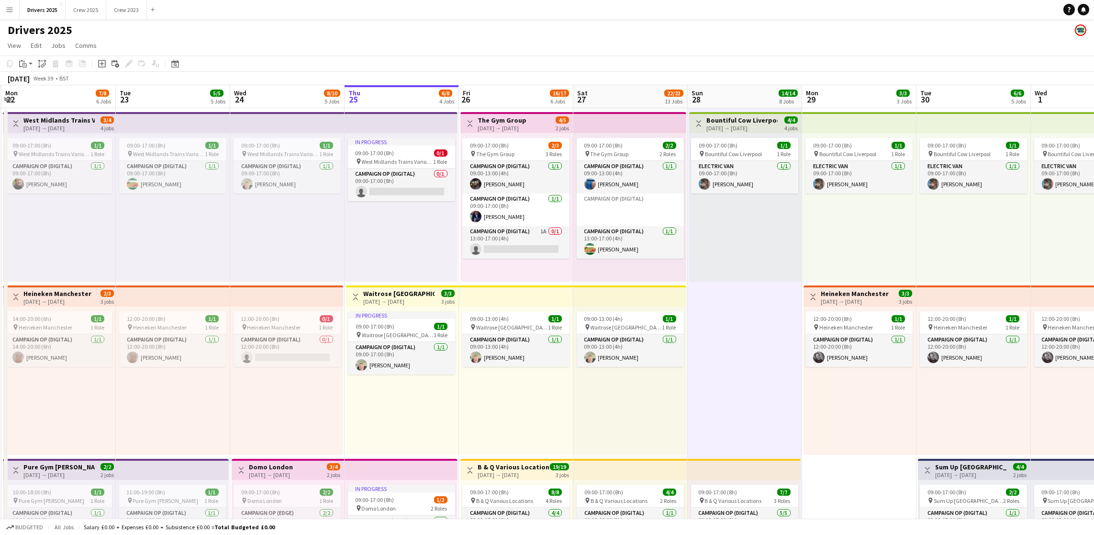
scroll to position [0, 337]
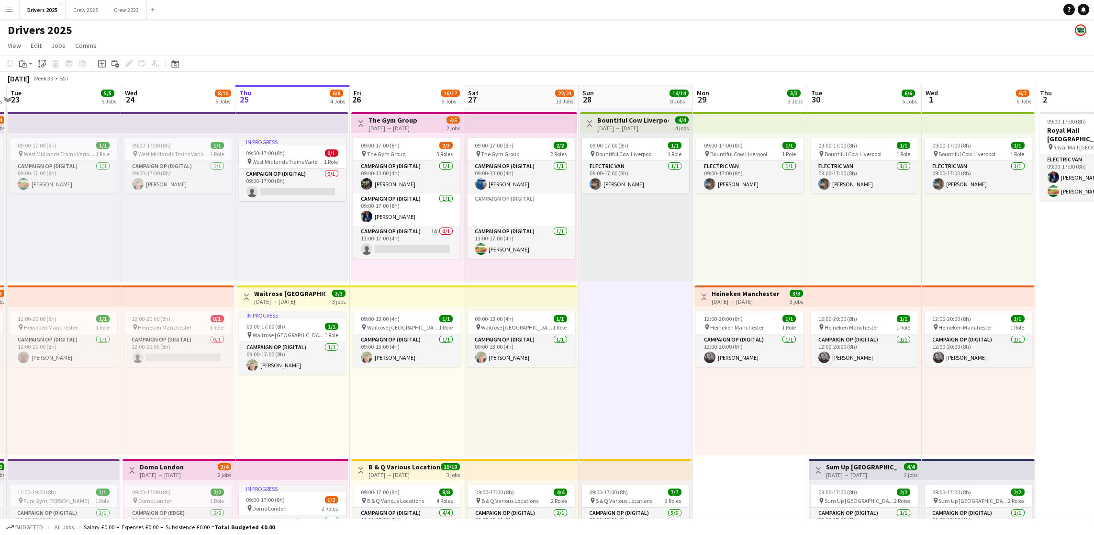
drag, startPoint x: 500, startPoint y: 299, endPoint x: 620, endPoint y: 288, distance: 120.2
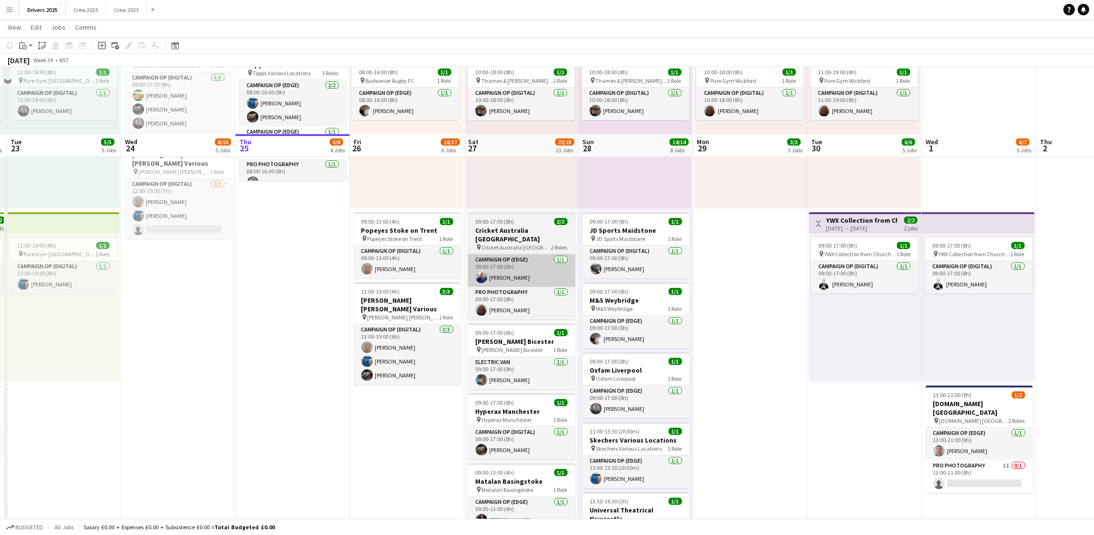
scroll to position [575, 0]
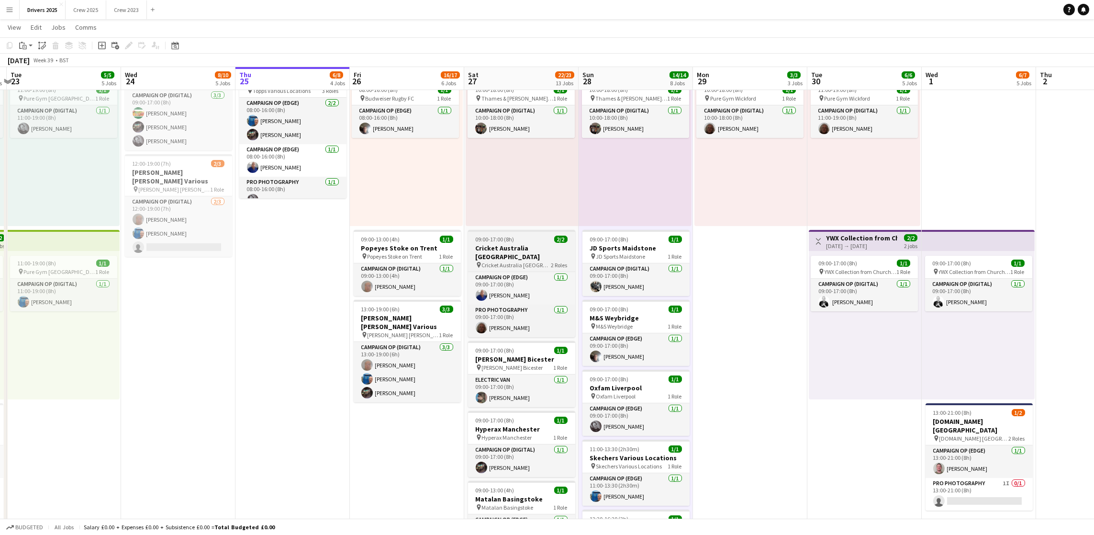
click at [497, 249] on h3 "Cricket Australia [GEOGRAPHIC_DATA]" at bounding box center [521, 252] width 107 height 17
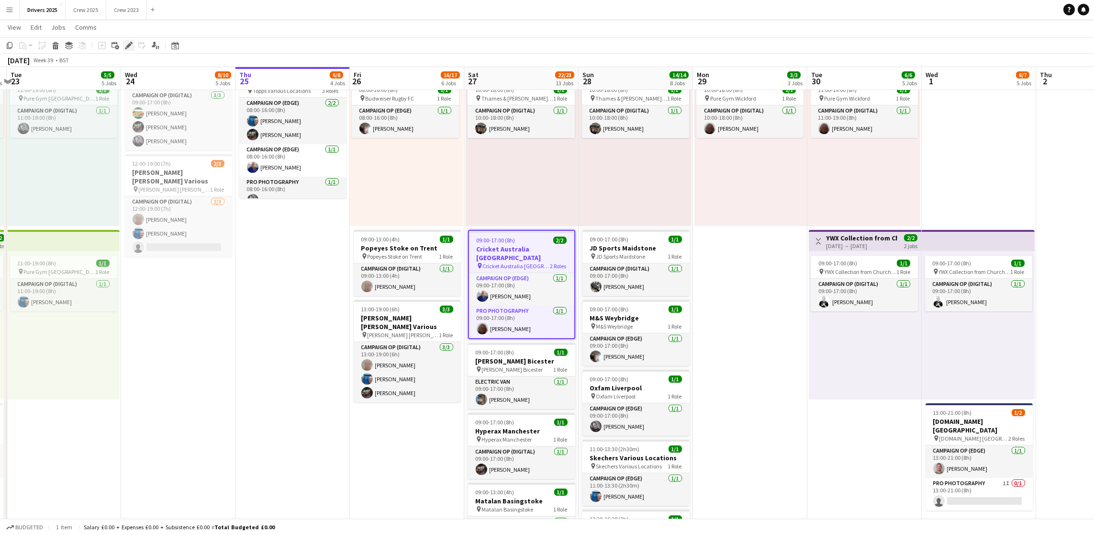
click at [129, 47] on icon "Edit" at bounding box center [129, 46] width 8 height 8
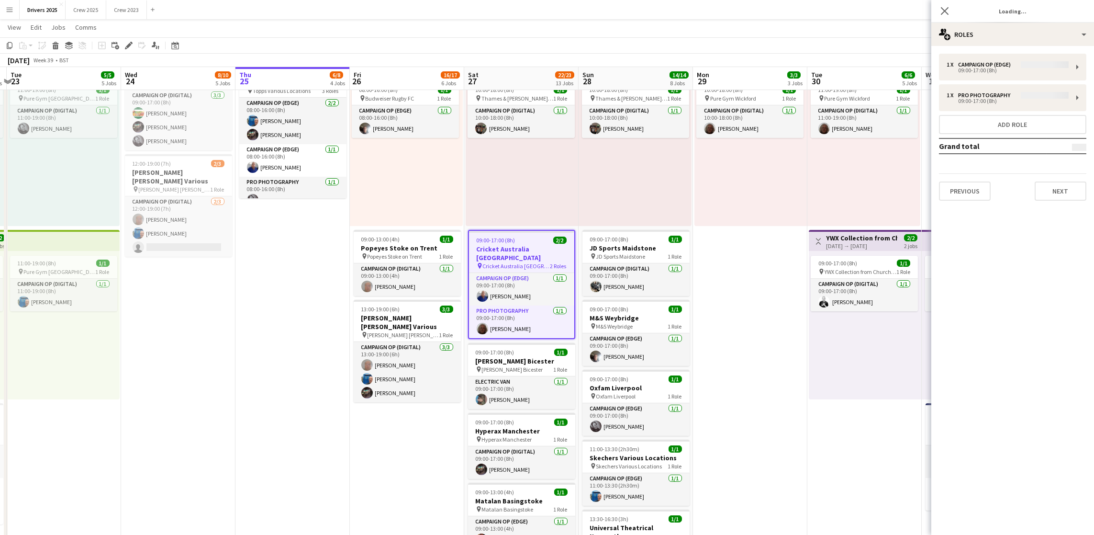
type input "**********"
click at [1070, 192] on button "Next" at bounding box center [1061, 190] width 52 height 19
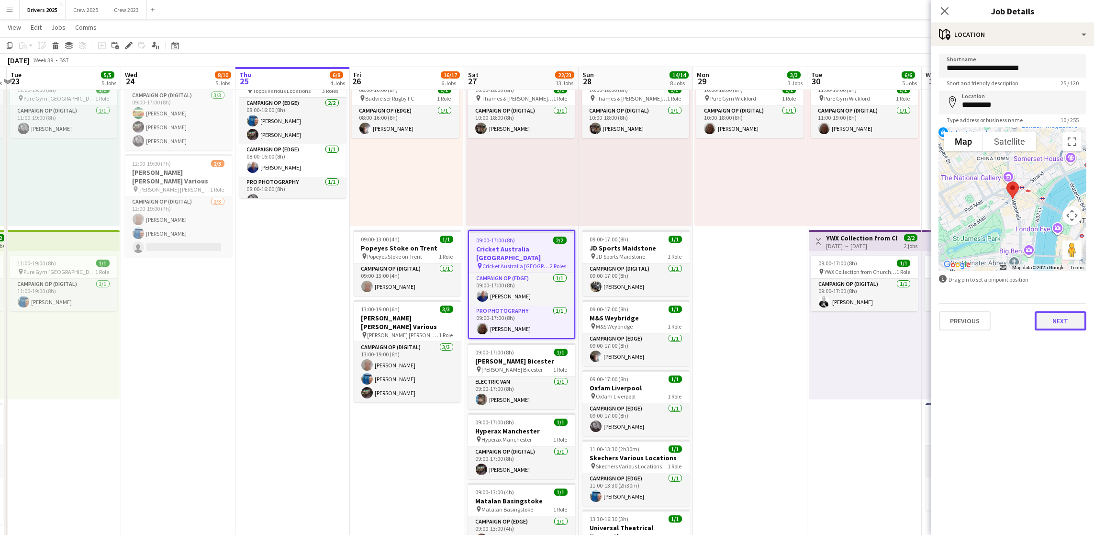
click at [1053, 314] on button "Next" at bounding box center [1061, 320] width 52 height 19
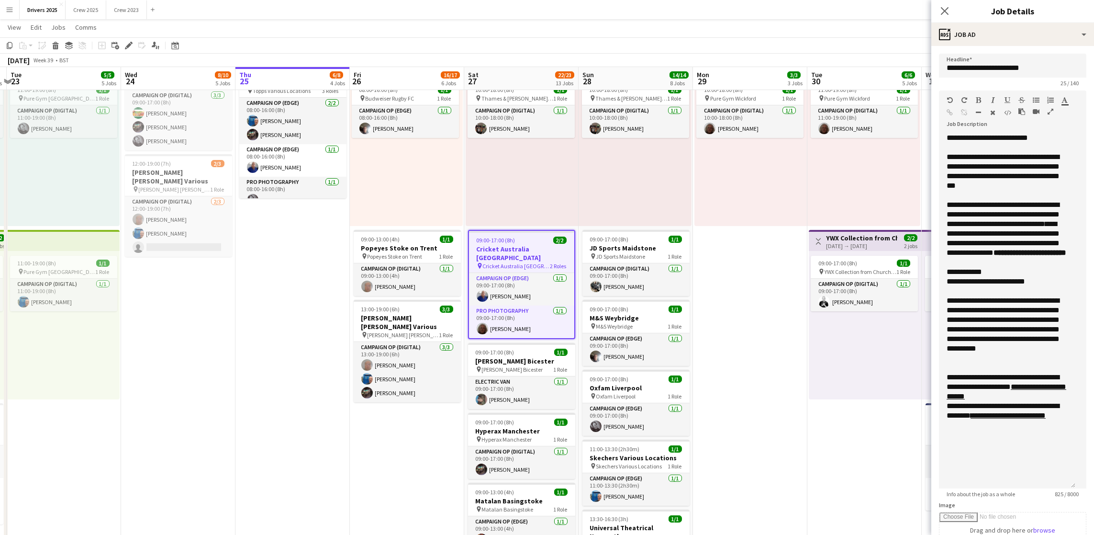
drag, startPoint x: 1079, startPoint y: 185, endPoint x: 1076, endPoint y: 489, distance: 304.5
click at [1076, 489] on form "**********" at bounding box center [1013, 425] width 163 height 742
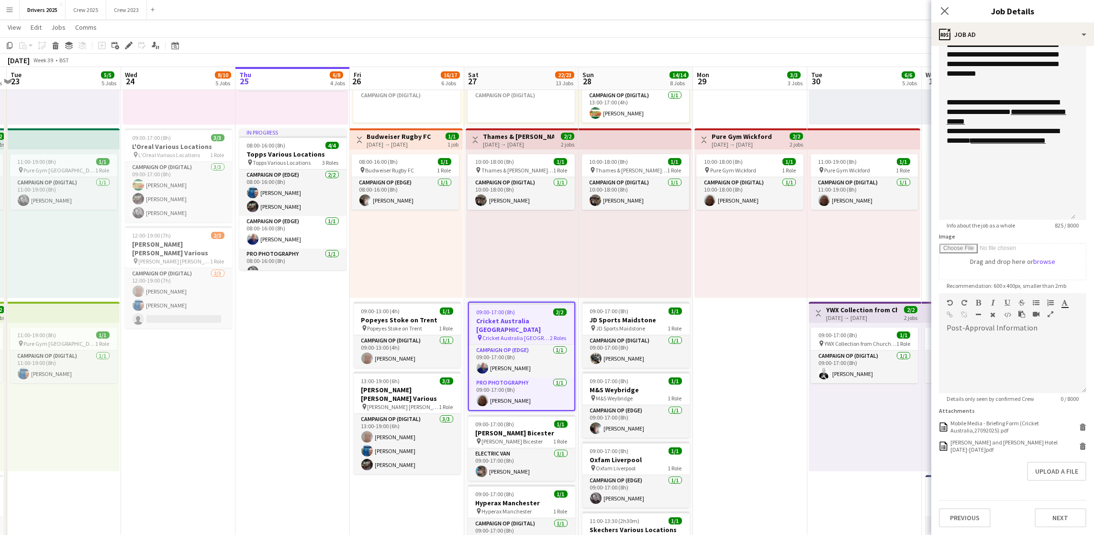
scroll to position [287, 0]
click at [984, 434] on div "Mobile Media - Briefing Form (Cricket Australia,27092025).pdf" at bounding box center [1014, 426] width 126 height 14
